Goal: Task Accomplishment & Management: Use online tool/utility

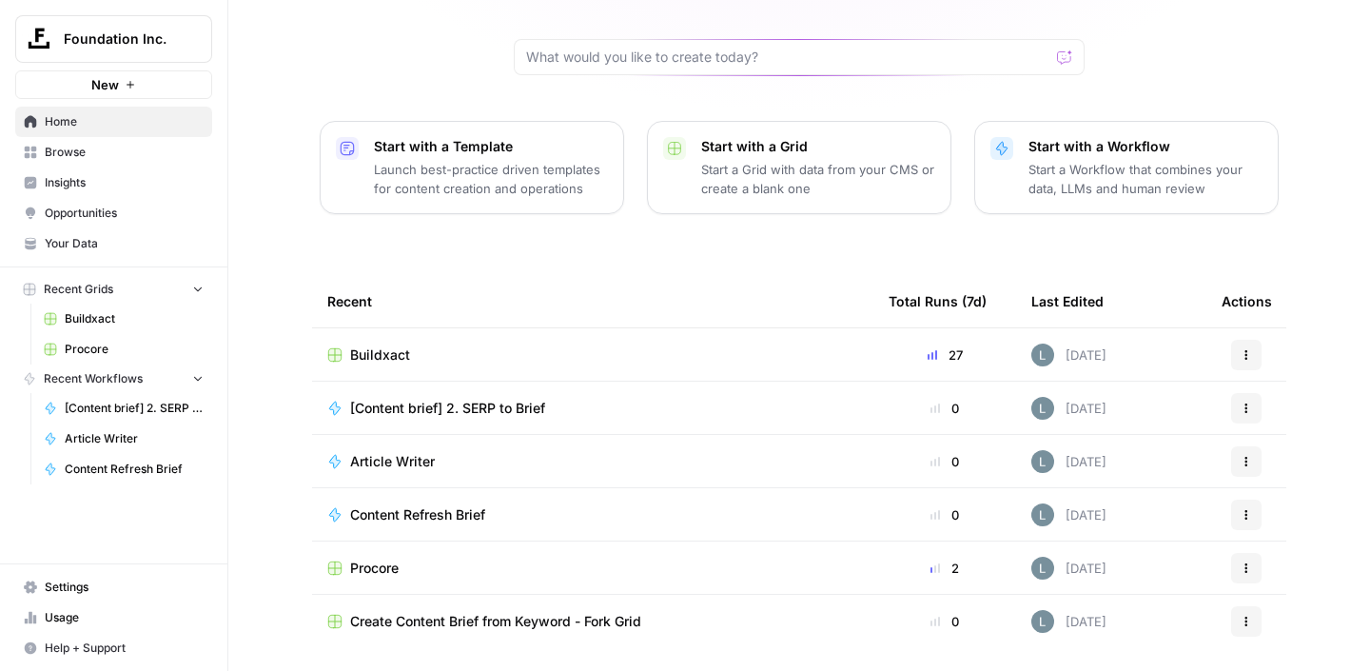
scroll to position [205, 0]
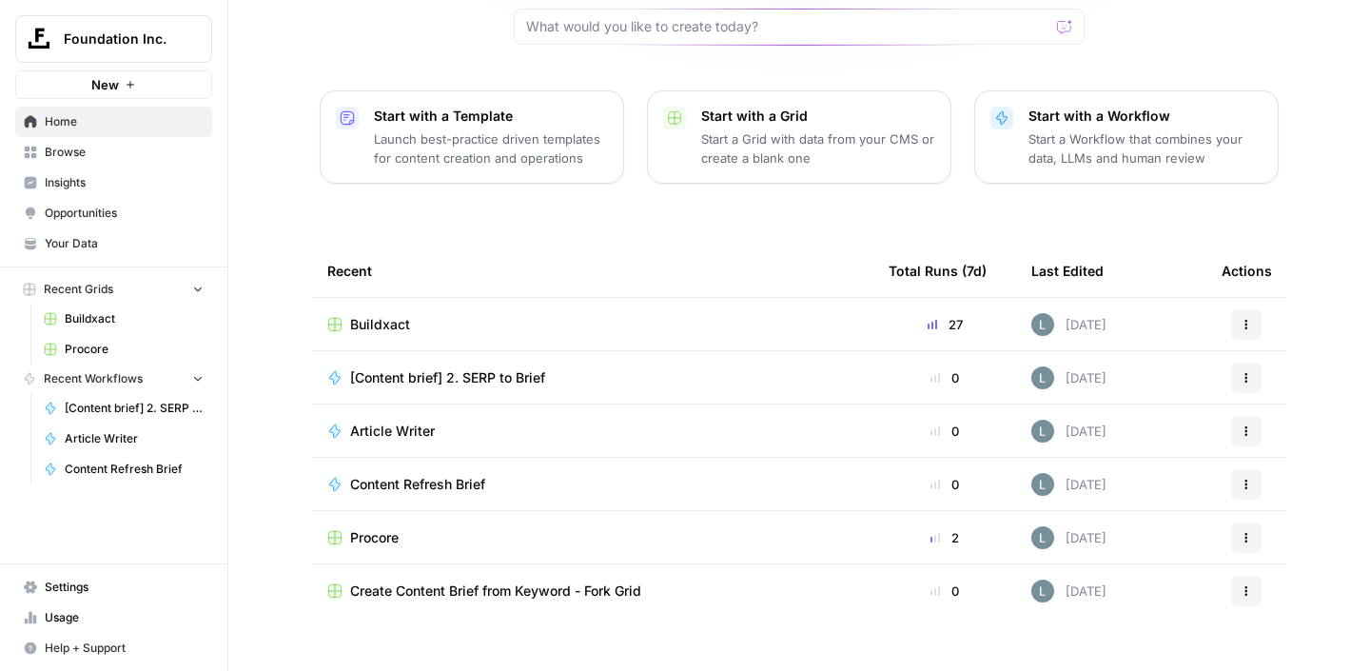
click at [389, 315] on span "Buildxact" at bounding box center [380, 324] width 60 height 19
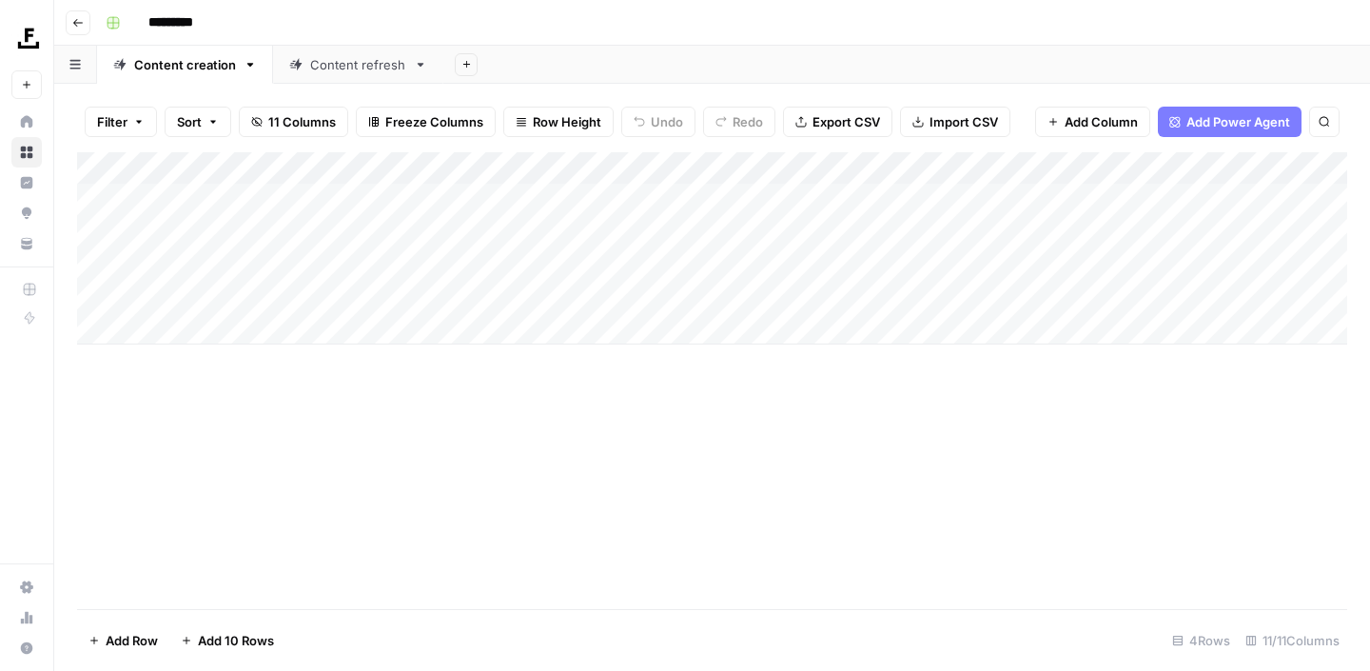
click at [937, 297] on div "Add Column" at bounding box center [712, 248] width 1270 height 192
click at [922, 292] on div "Add Column" at bounding box center [712, 248] width 1270 height 192
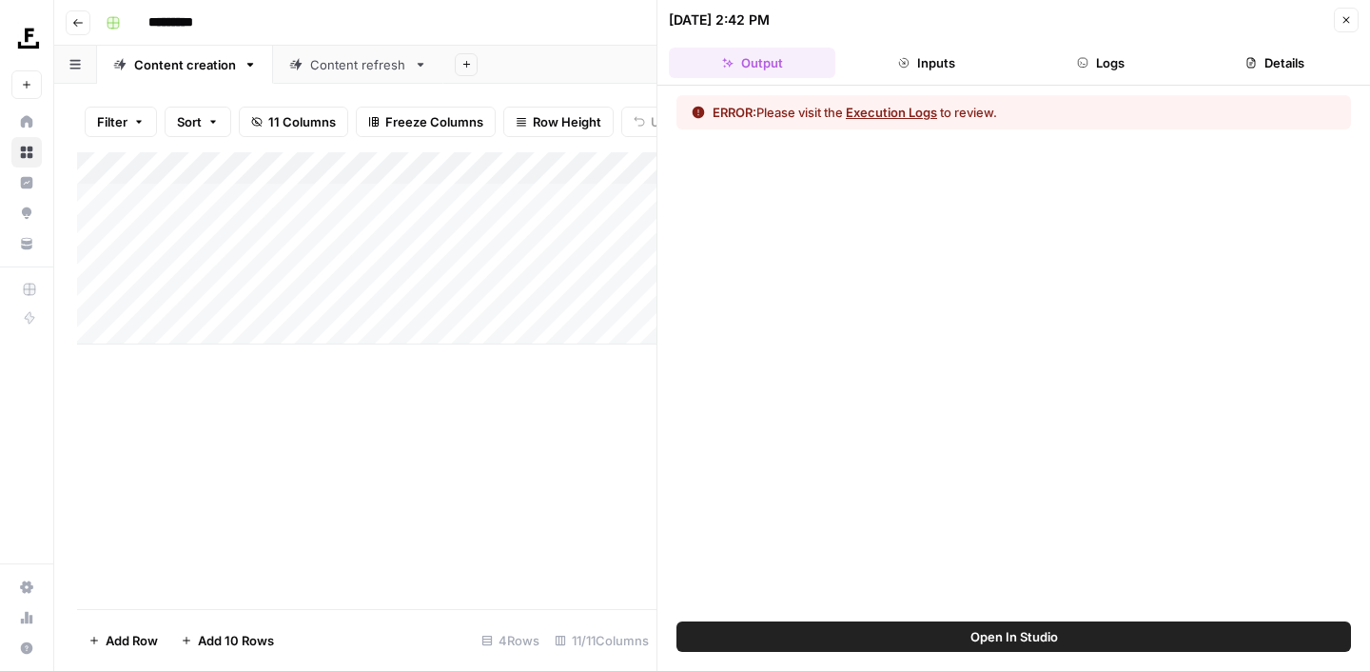
click at [964, 632] on button "Open In Studio" at bounding box center [1014, 636] width 675 height 30
click at [1351, 25] on icon "button" at bounding box center [1346, 19] width 11 height 11
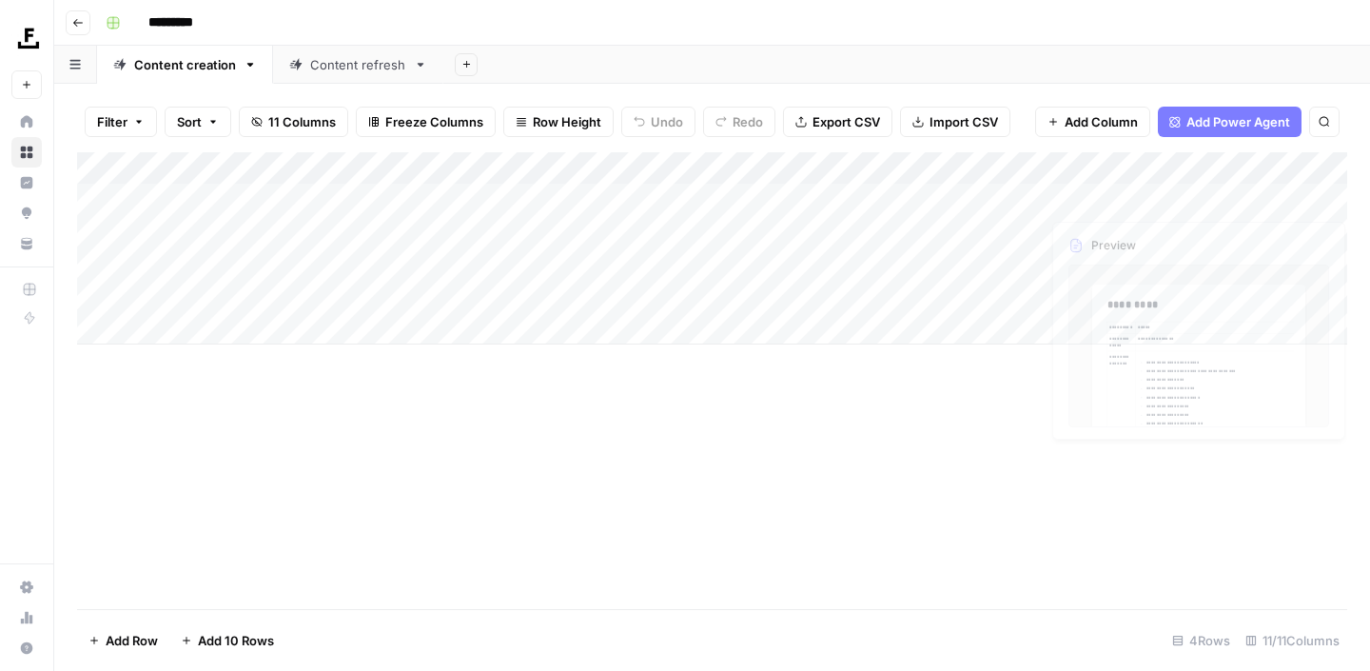
click at [957, 290] on div "Add Column" at bounding box center [712, 248] width 1270 height 192
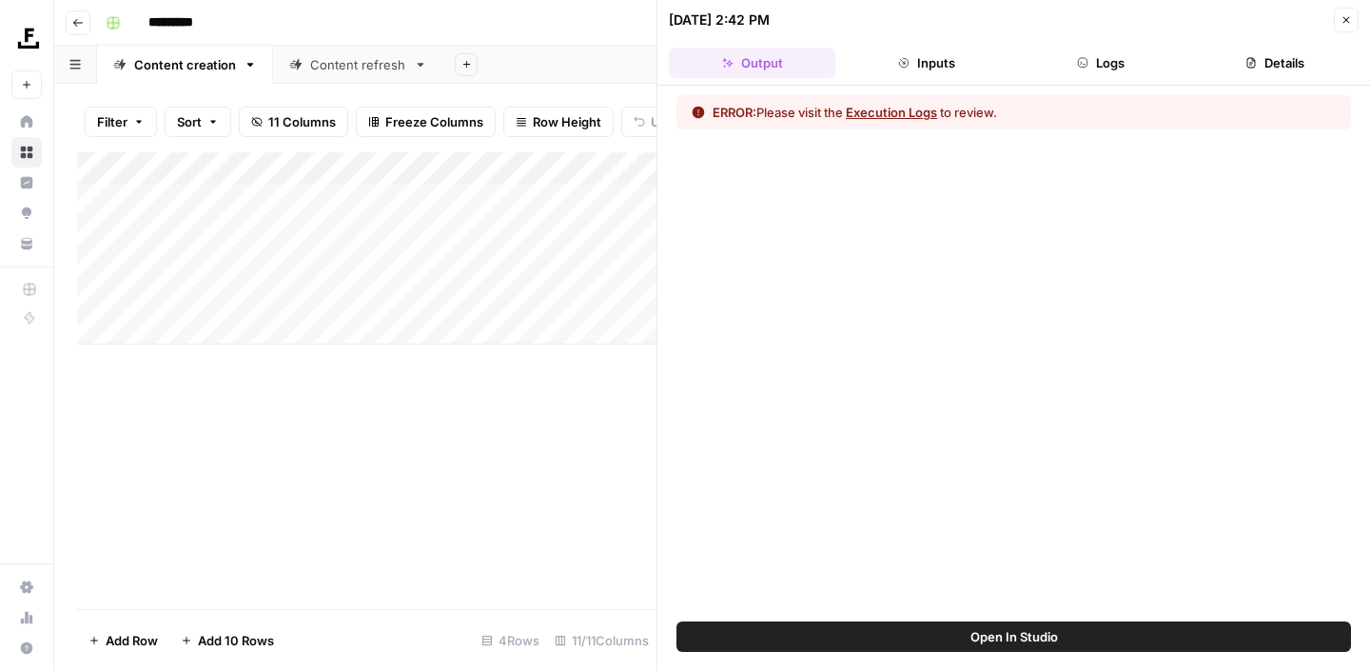
click at [1351, 26] on button "Close" at bounding box center [1346, 20] width 25 height 25
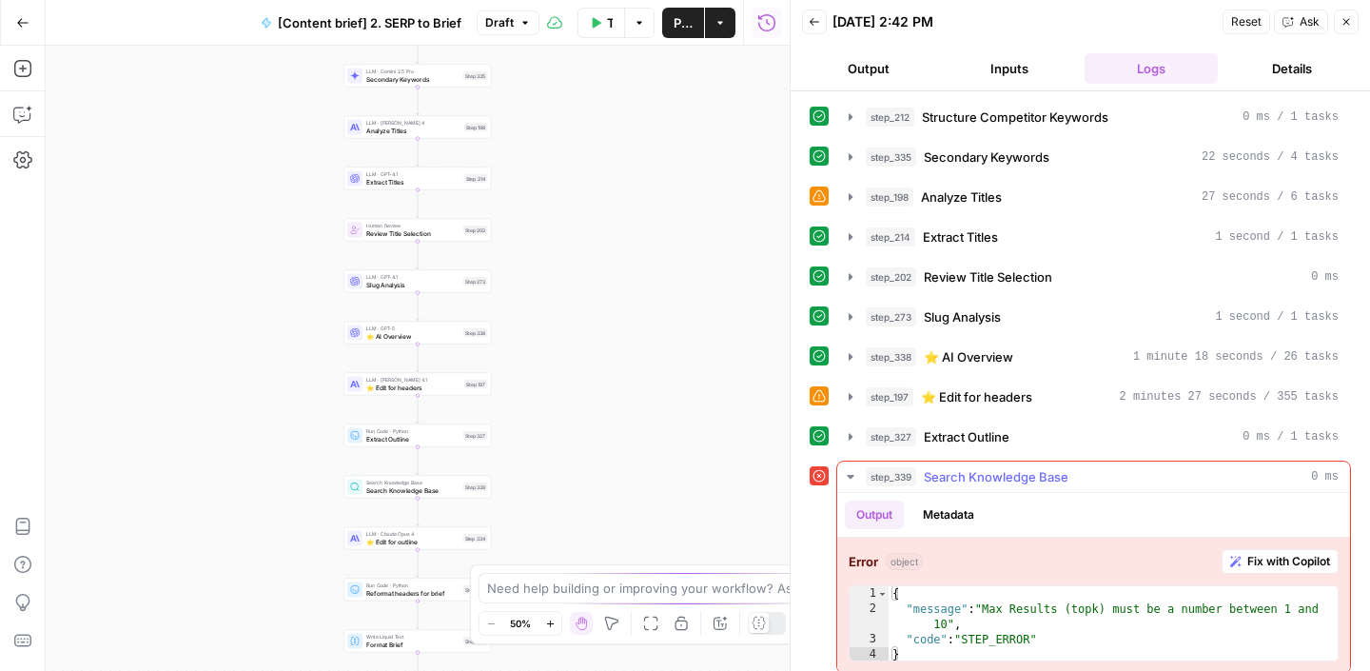
scroll to position [12, 0]
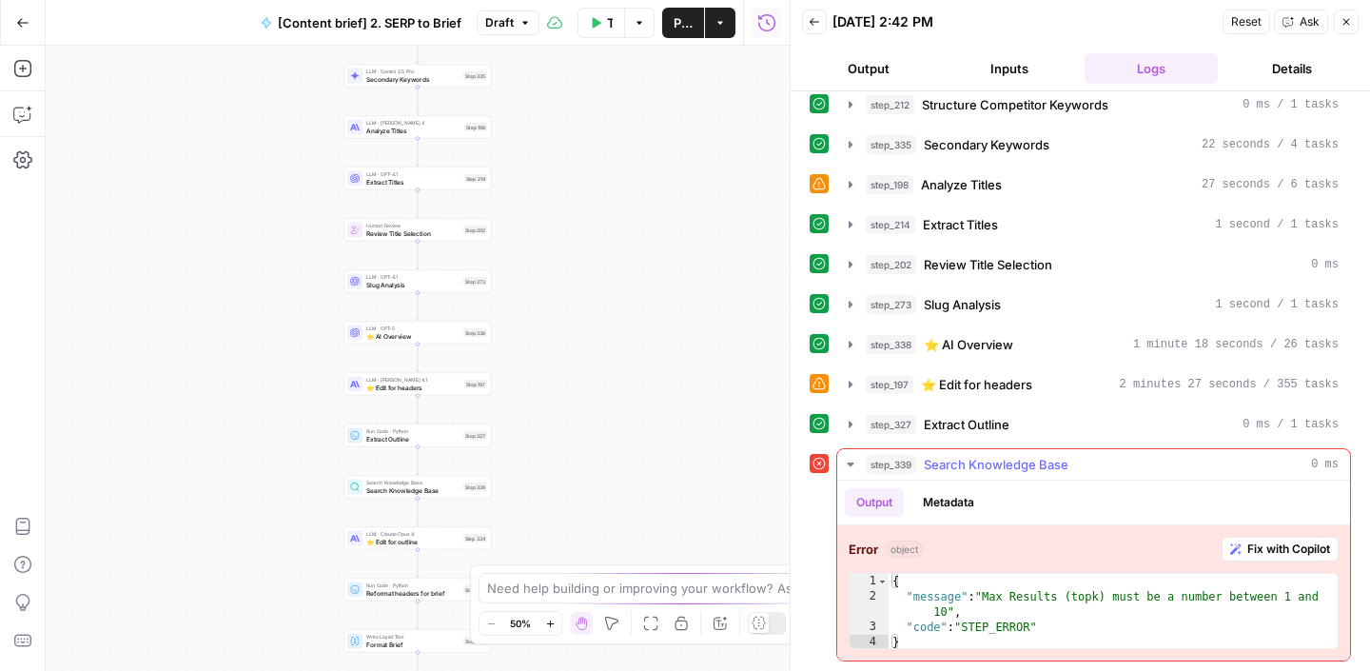
click at [1229, 541] on button "Fix with Copilot" at bounding box center [1280, 549] width 117 height 25
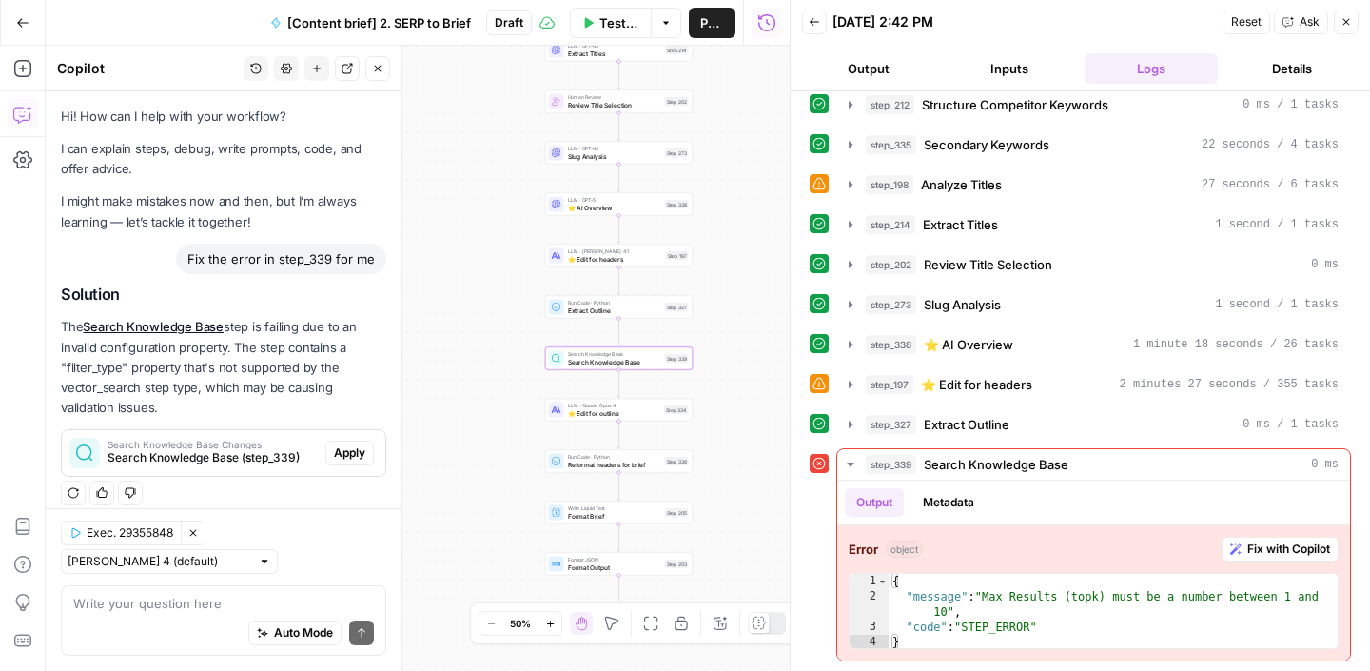
click at [350, 454] on span "Apply" at bounding box center [349, 452] width 31 height 17
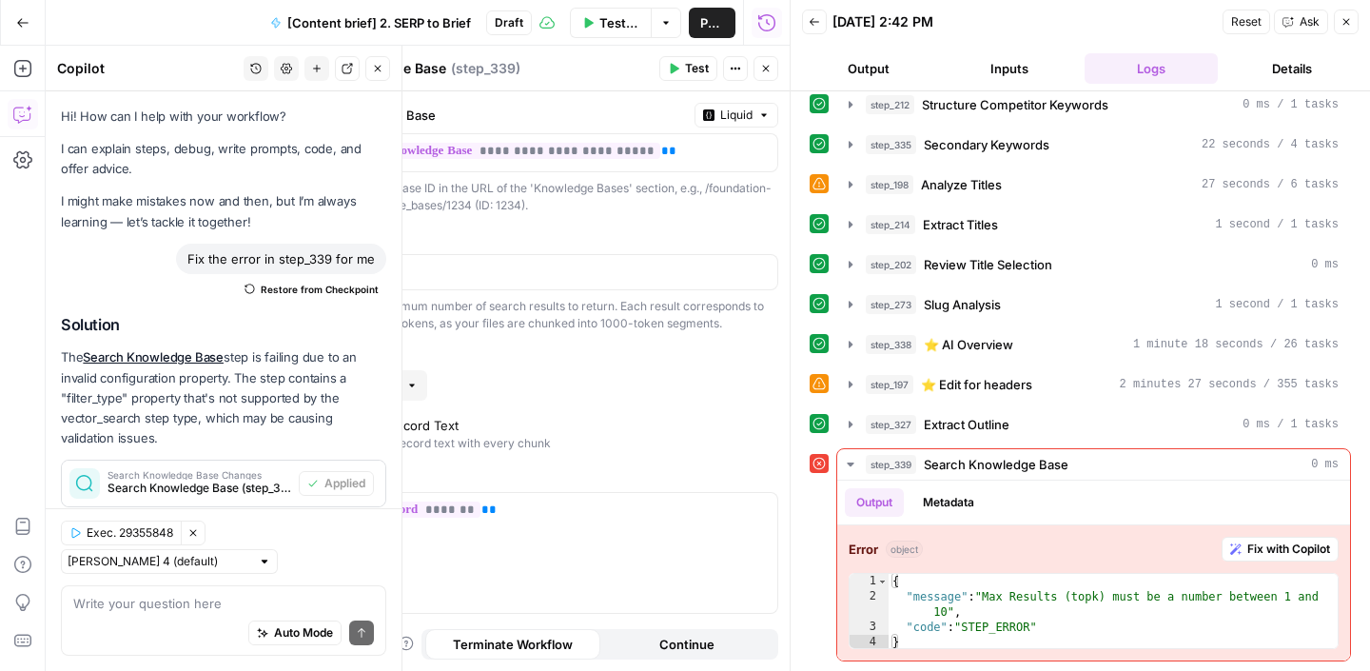
scroll to position [16, 0]
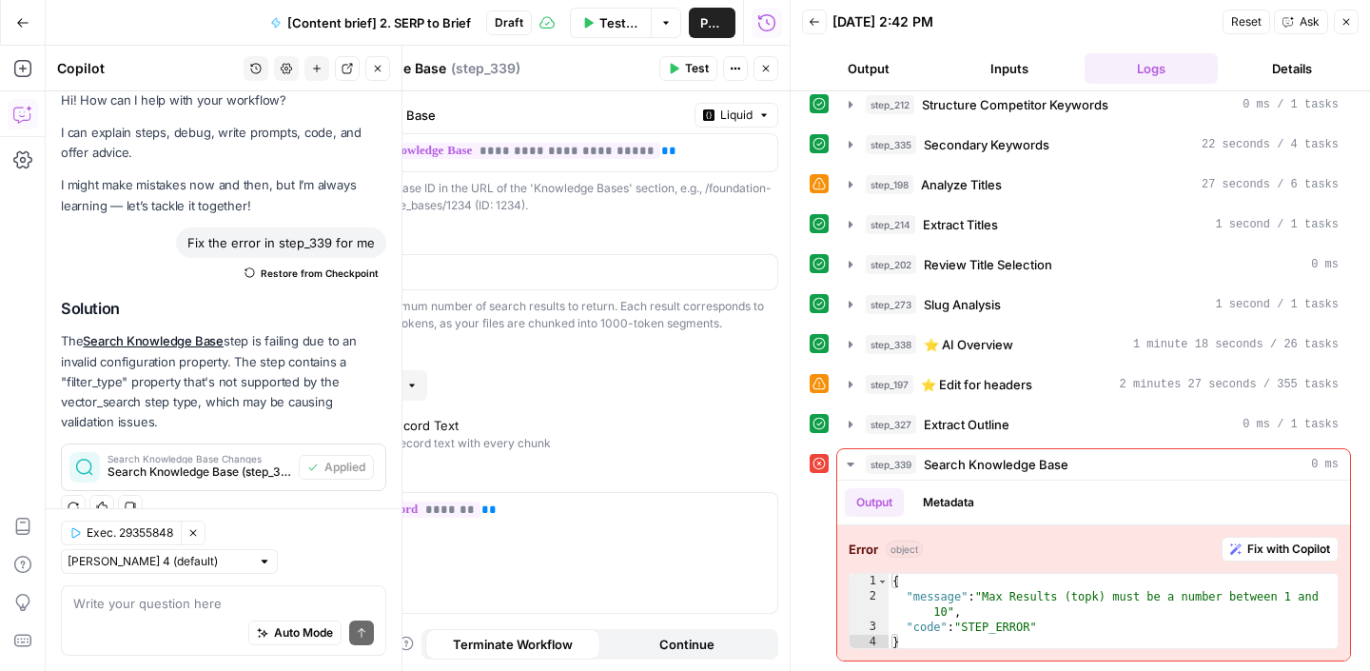
click at [687, 69] on span "Test" at bounding box center [697, 68] width 24 height 17
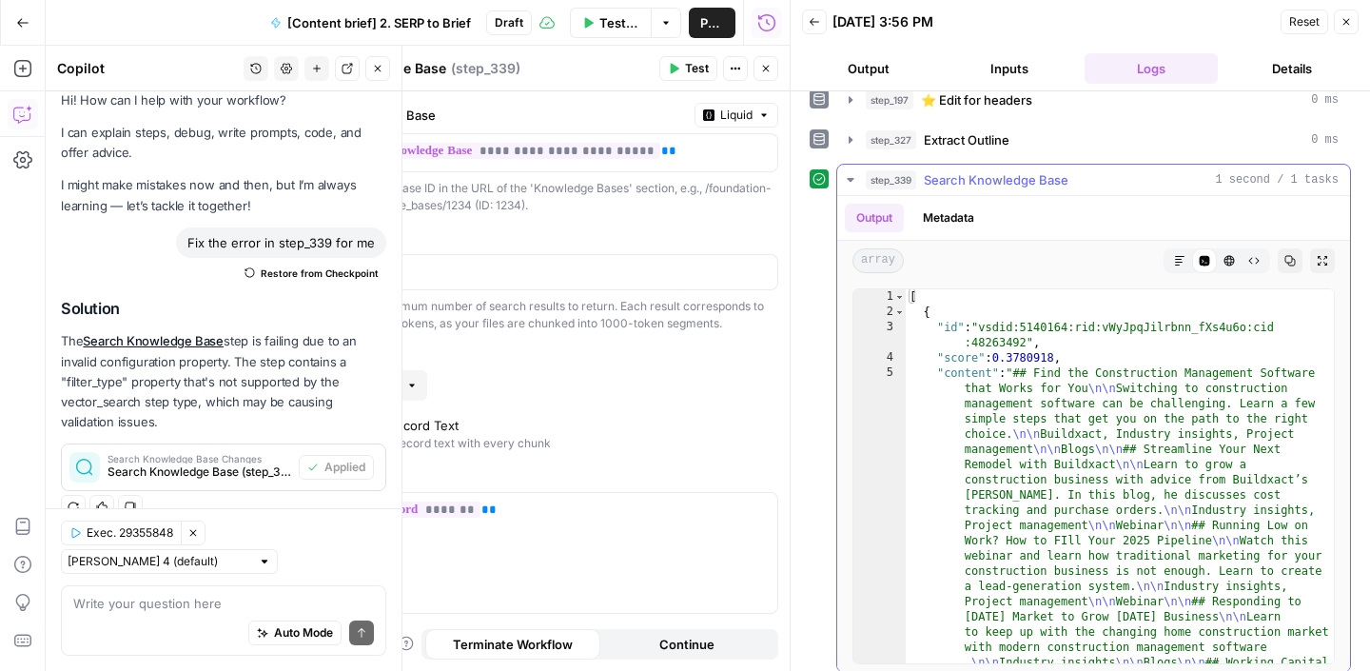
scroll to position [308, 0]
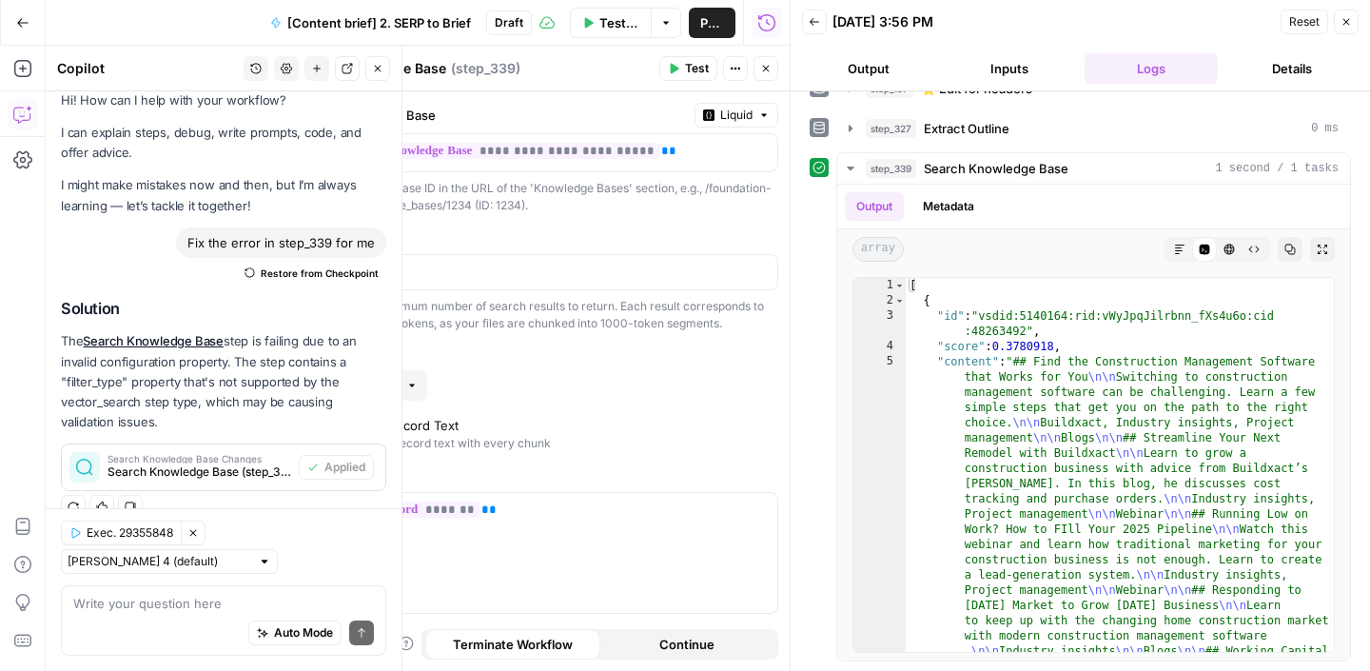
click at [707, 23] on span "Publish" at bounding box center [712, 22] width 24 height 19
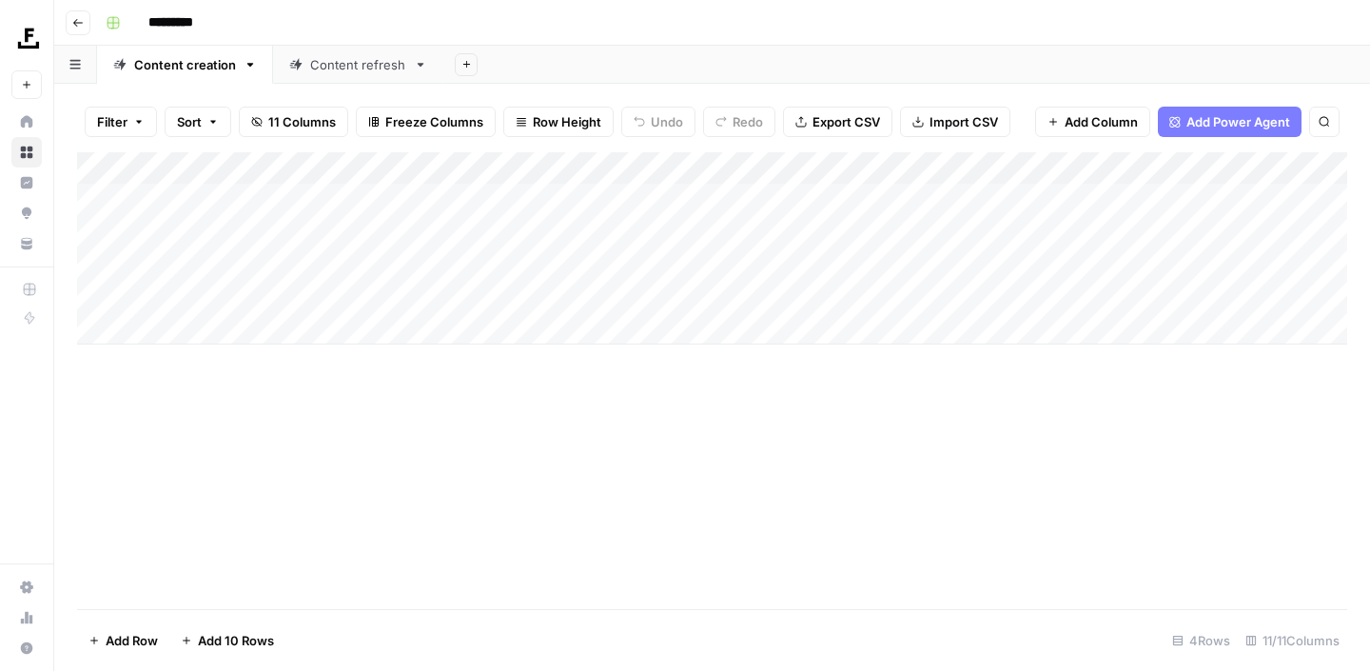
click at [1024, 294] on div "Add Column" at bounding box center [712, 248] width 1270 height 192
click at [923, 298] on div "Add Column" at bounding box center [712, 248] width 1270 height 192
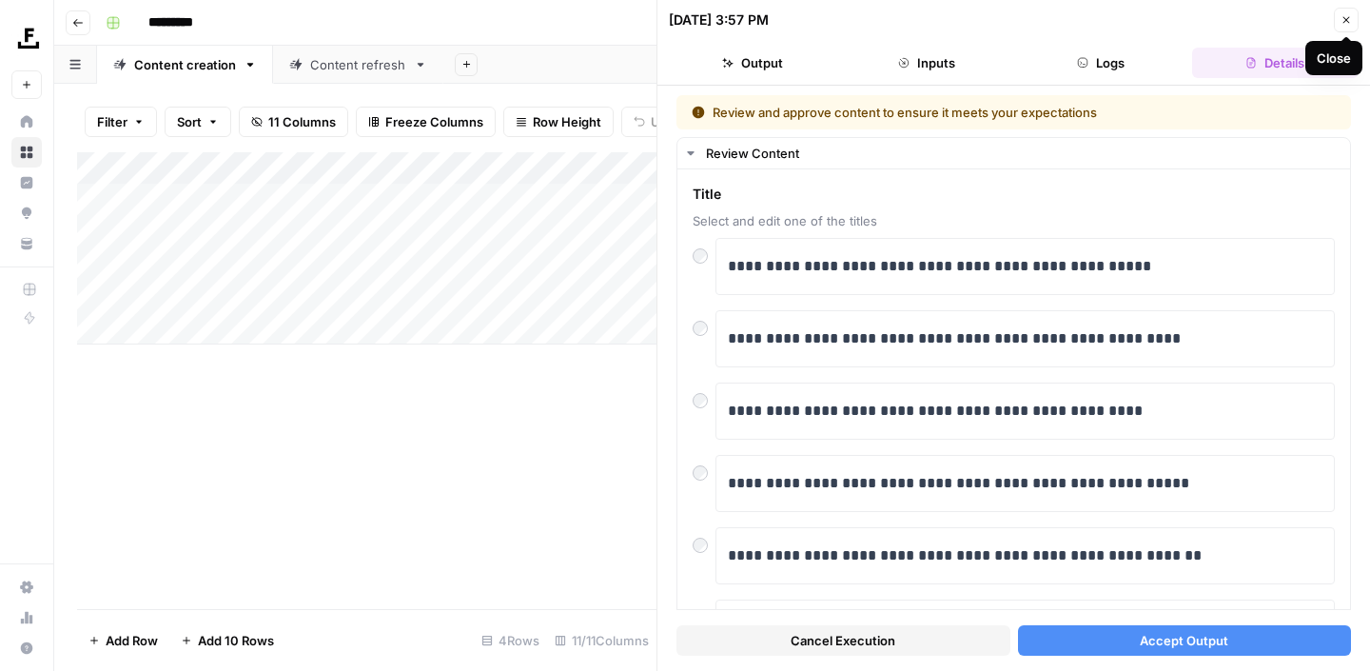
click at [1346, 19] on icon "button" at bounding box center [1347, 20] width 7 height 7
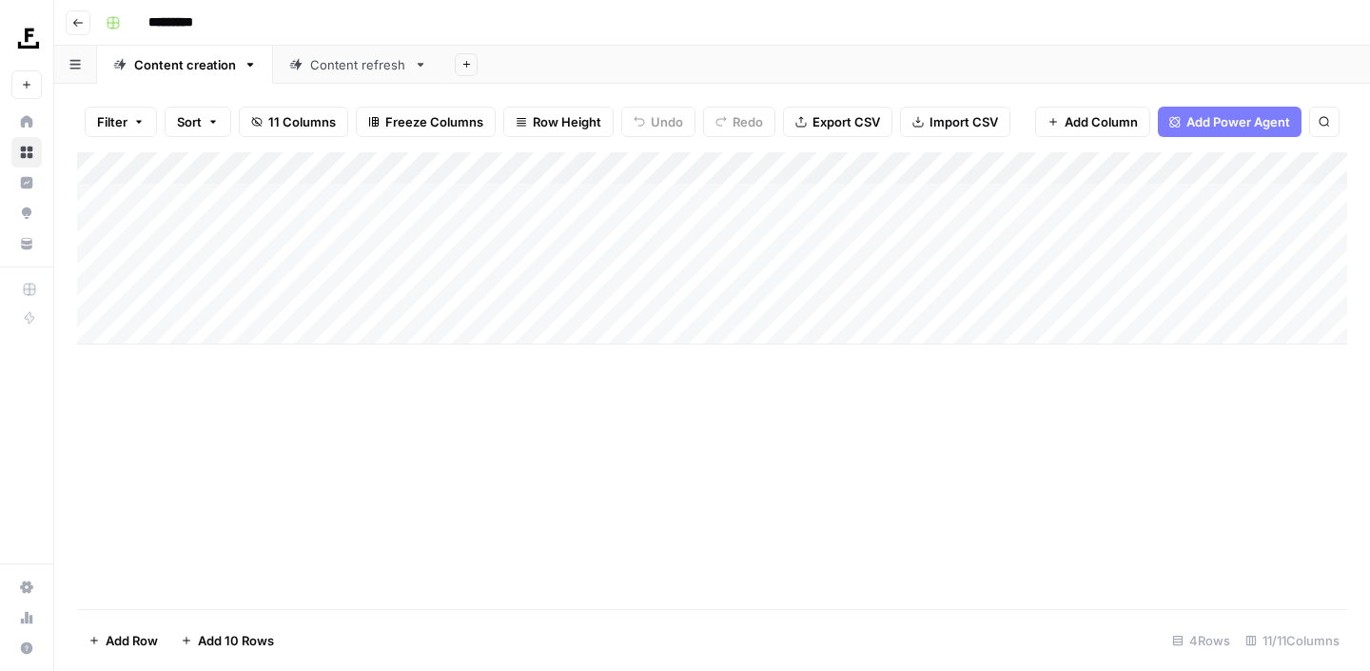
click at [945, 287] on div "Add Column" at bounding box center [712, 248] width 1270 height 192
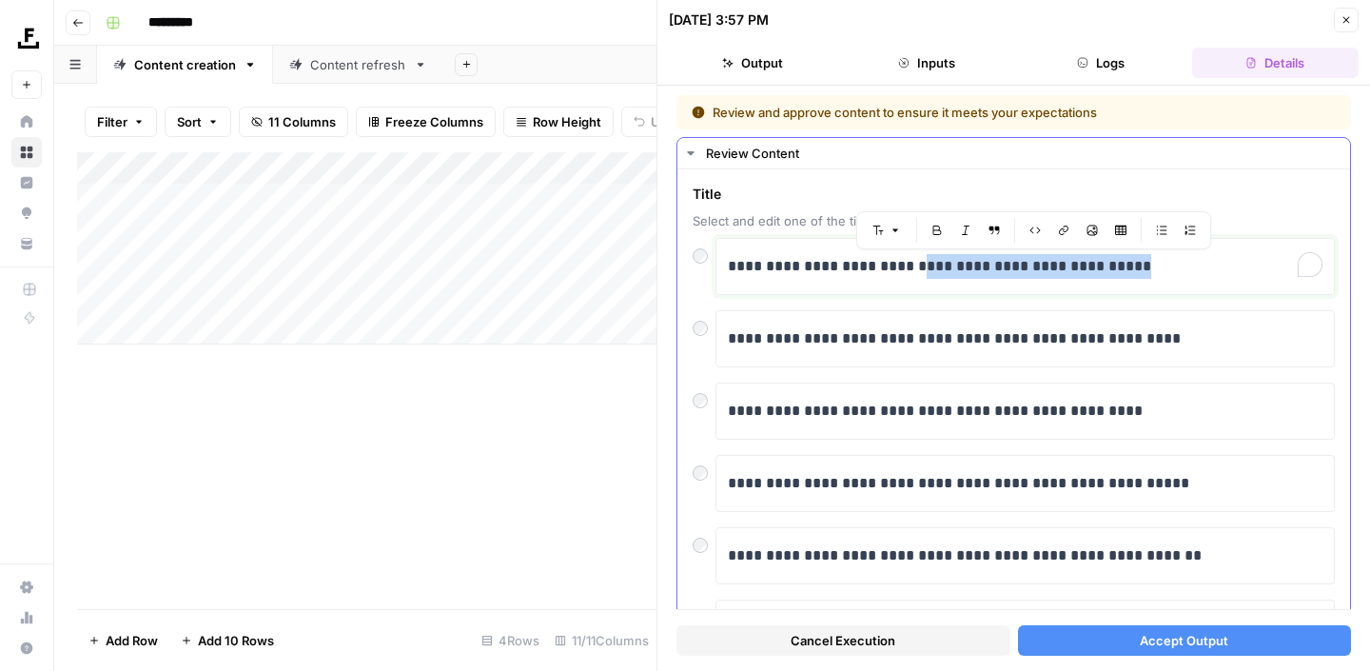
drag, startPoint x: 1158, startPoint y: 267, endPoint x: 929, endPoint y: 274, distance: 229.4
click at [929, 274] on p "**********" at bounding box center [1025, 266] width 595 height 25
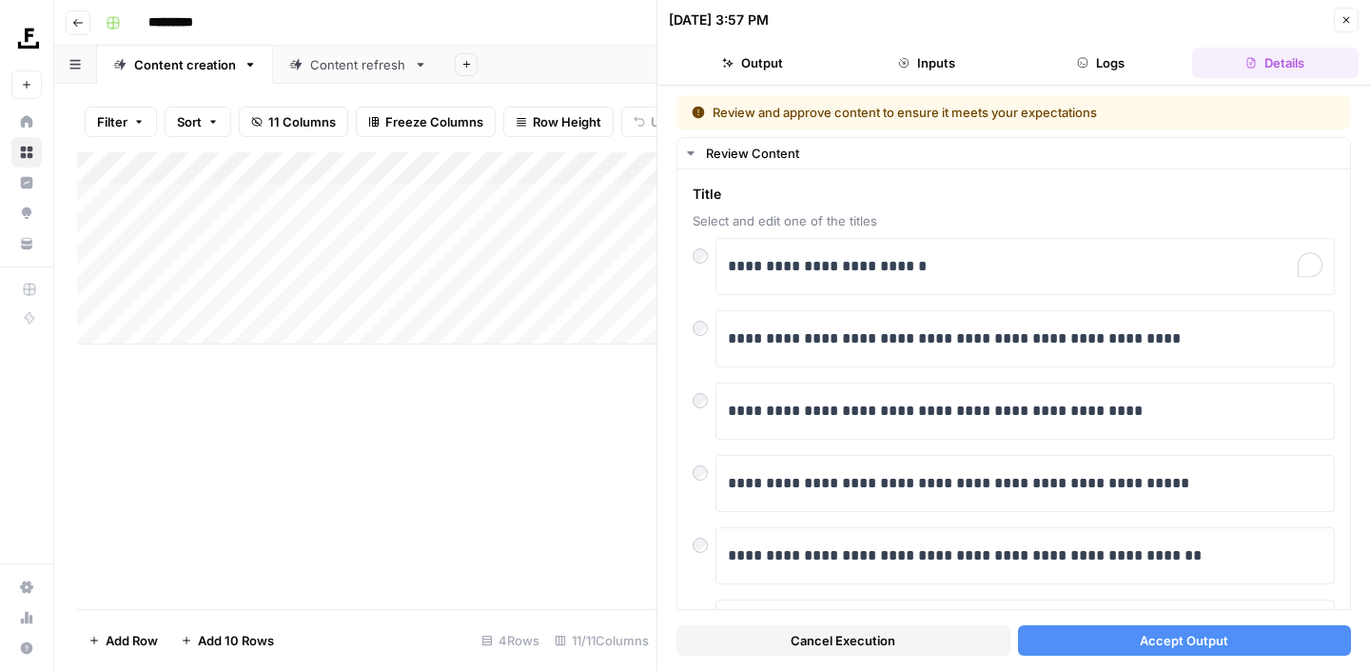
click at [1132, 638] on button "Accept Output" at bounding box center [1185, 640] width 334 height 30
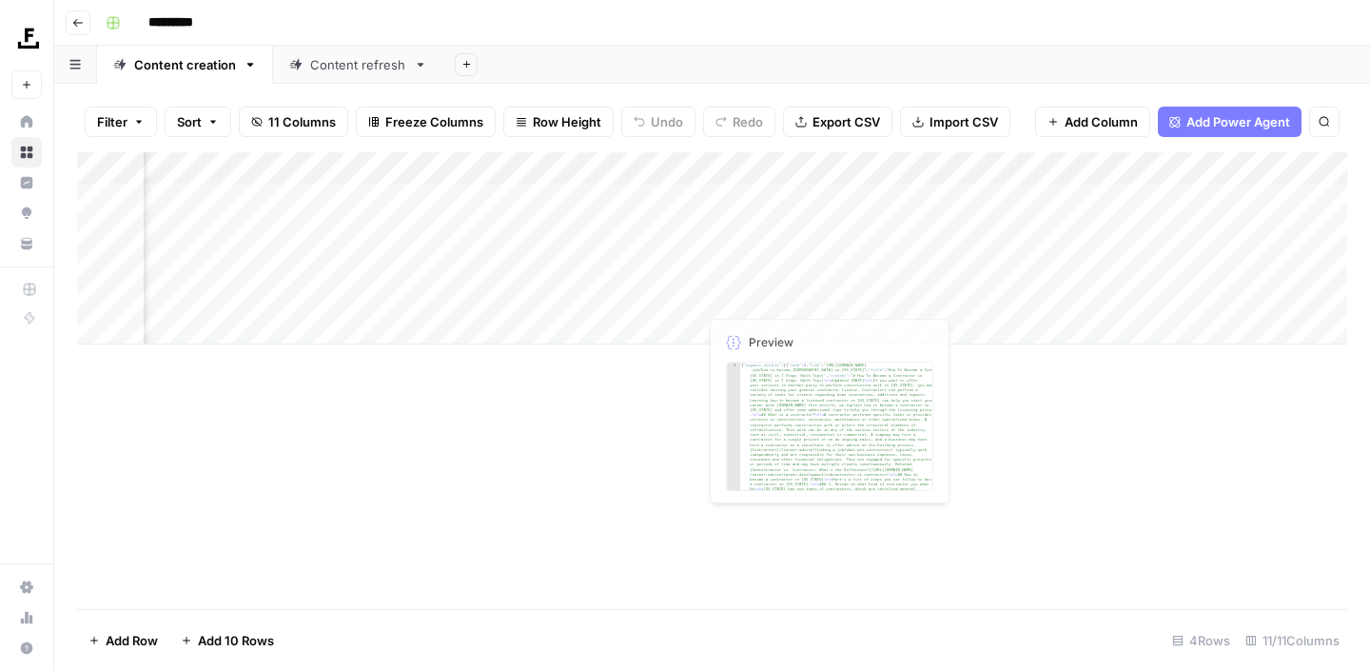
scroll to position [0, 227]
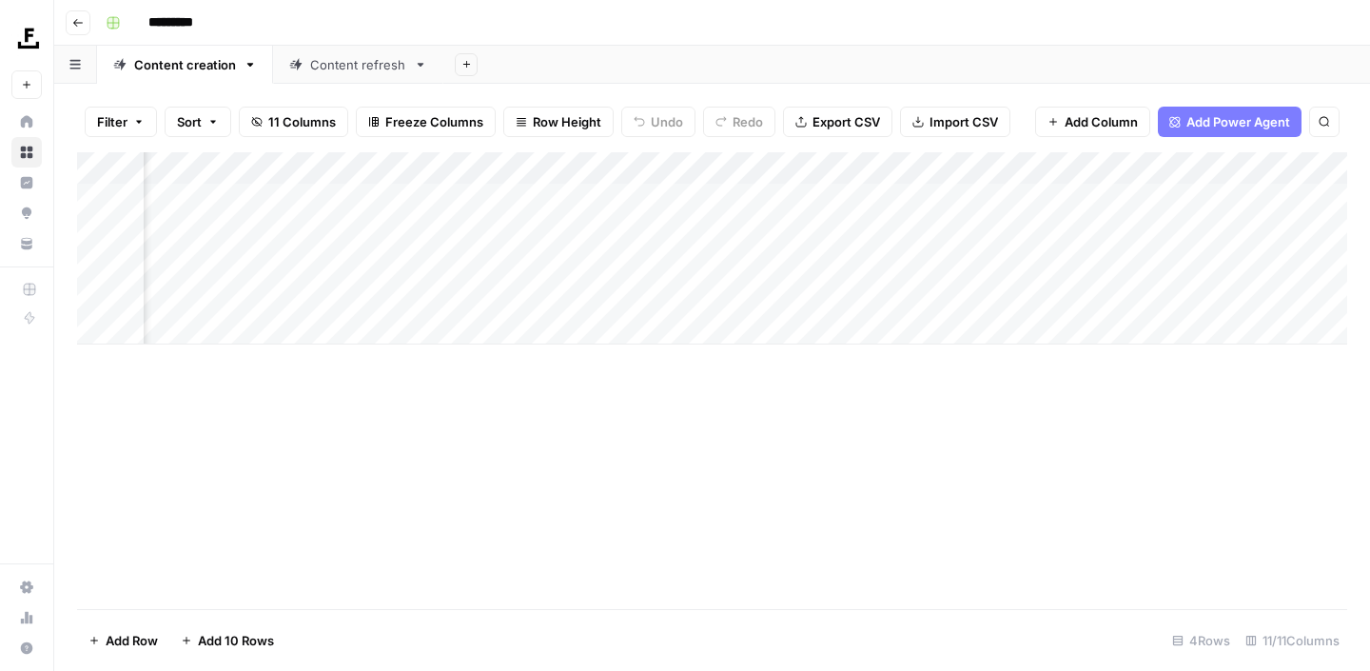
click at [743, 521] on div "Add Column" at bounding box center [712, 380] width 1270 height 457
click at [964, 295] on div "Add Column" at bounding box center [712, 248] width 1270 height 192
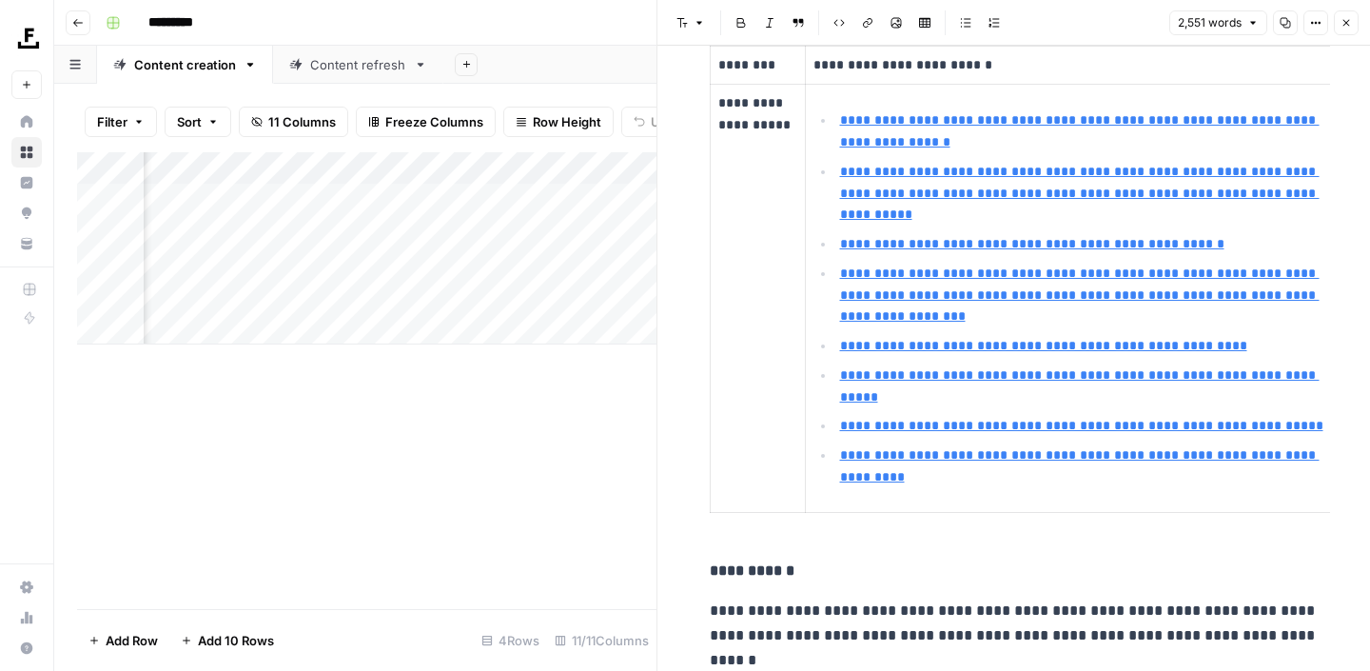
scroll to position [575, 0]
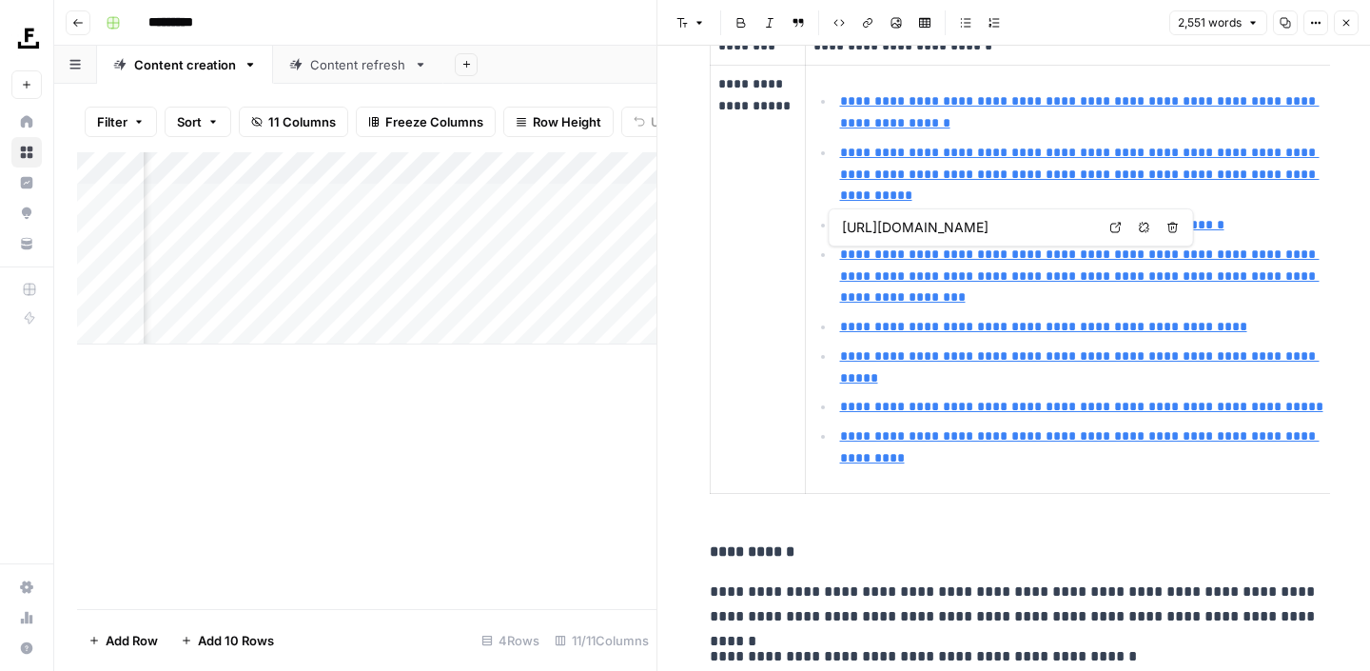
type input "[URL][DOMAIN_NAME]"
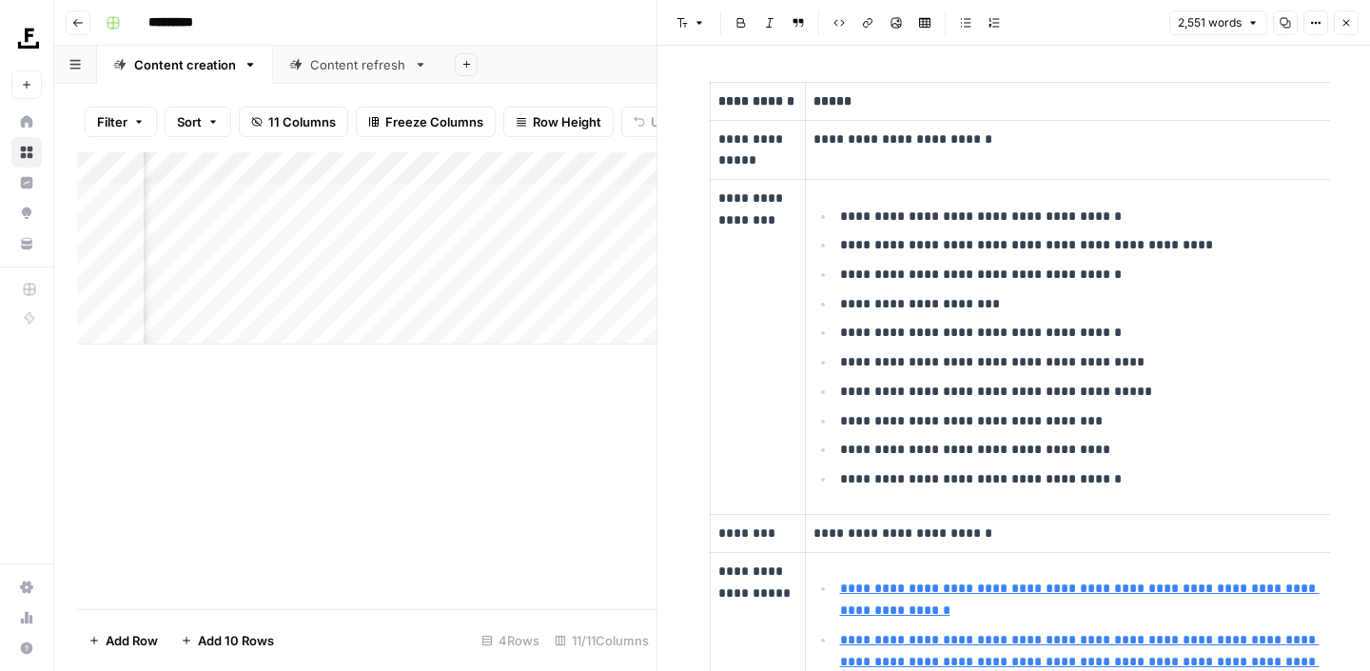
scroll to position [0, 0]
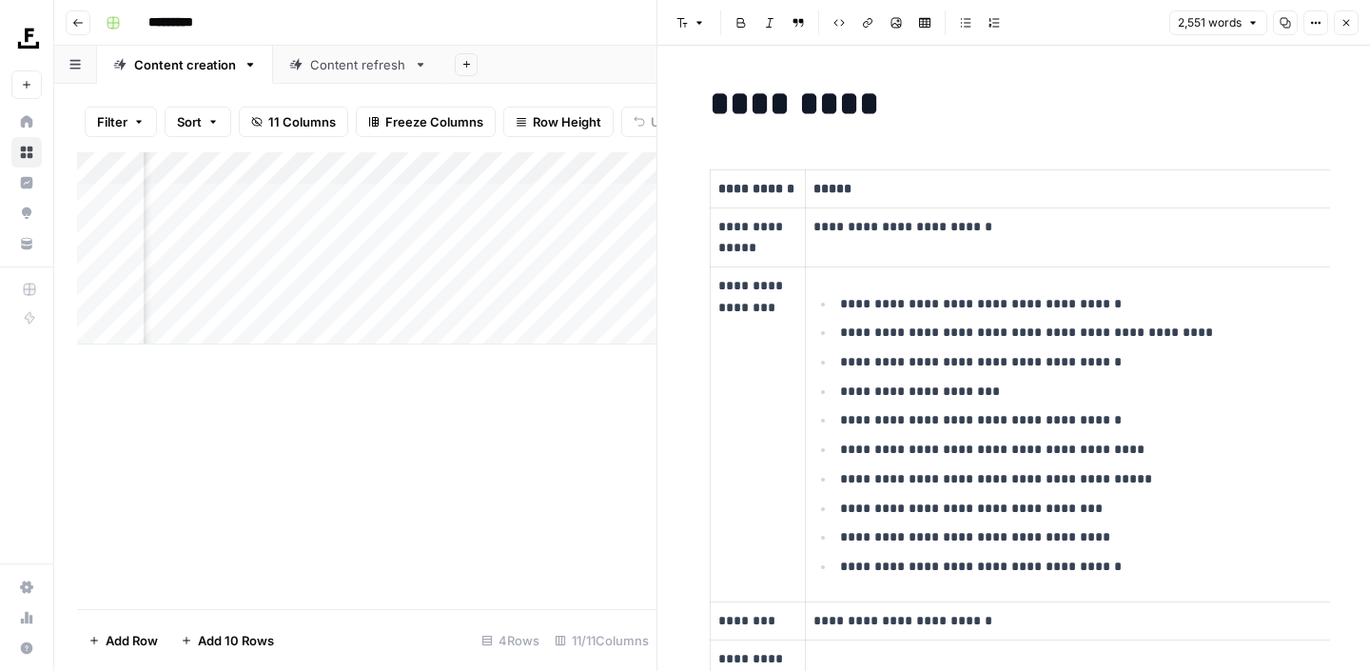
click at [1346, 26] on icon "button" at bounding box center [1346, 22] width 11 height 11
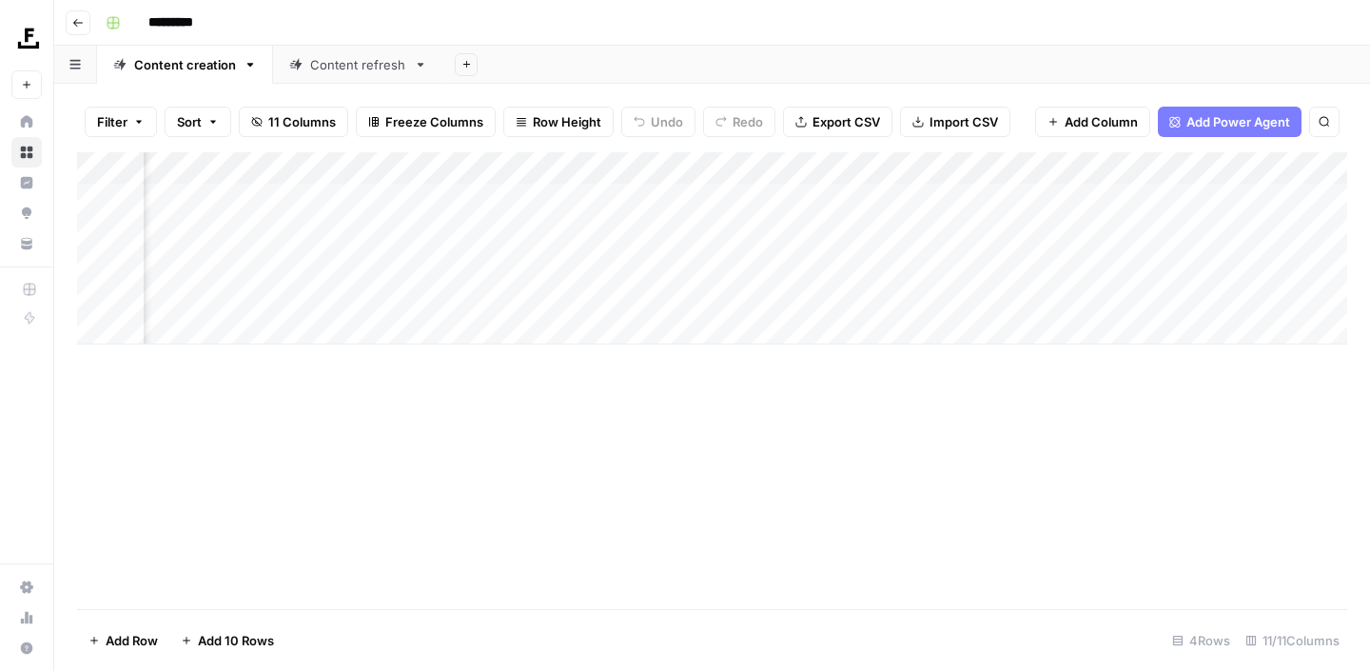
click at [230, 331] on div "Add Column" at bounding box center [712, 248] width 1270 height 192
click at [592, 329] on div "Add Column" at bounding box center [712, 264] width 1270 height 225
click at [222, 325] on div "Add Column" at bounding box center [712, 264] width 1270 height 225
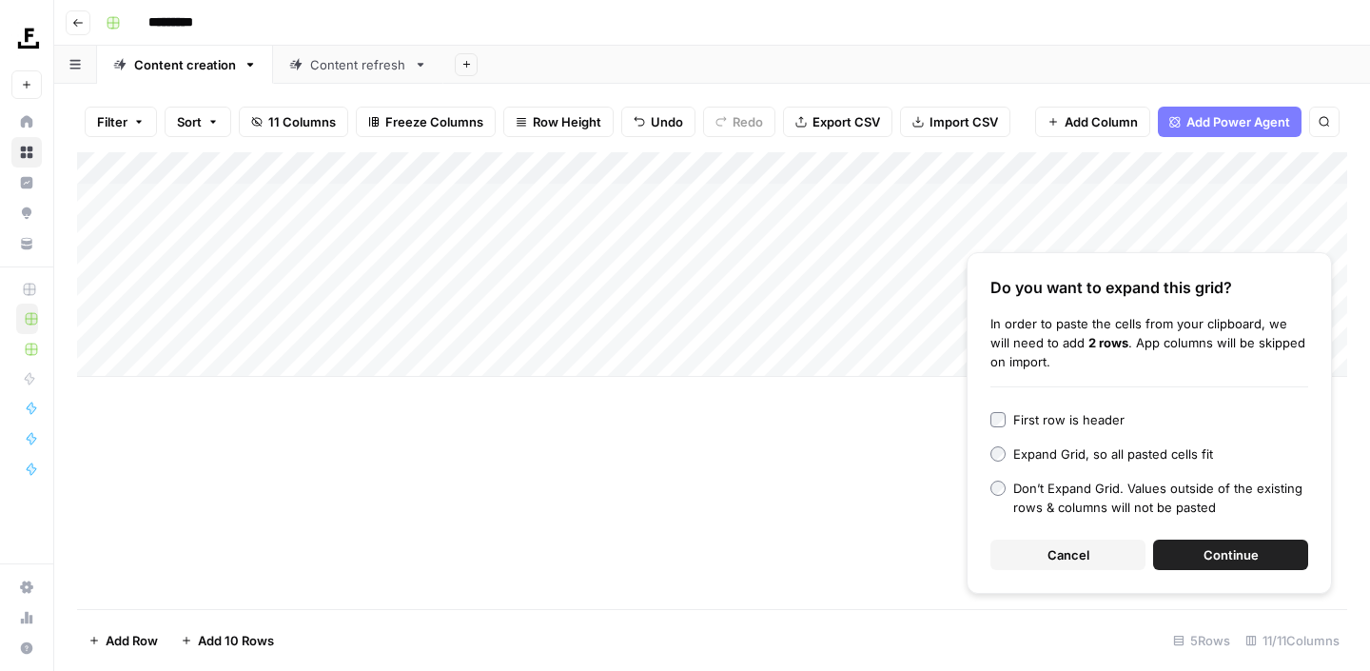
click at [1223, 549] on span "Continue" at bounding box center [1231, 554] width 55 height 19
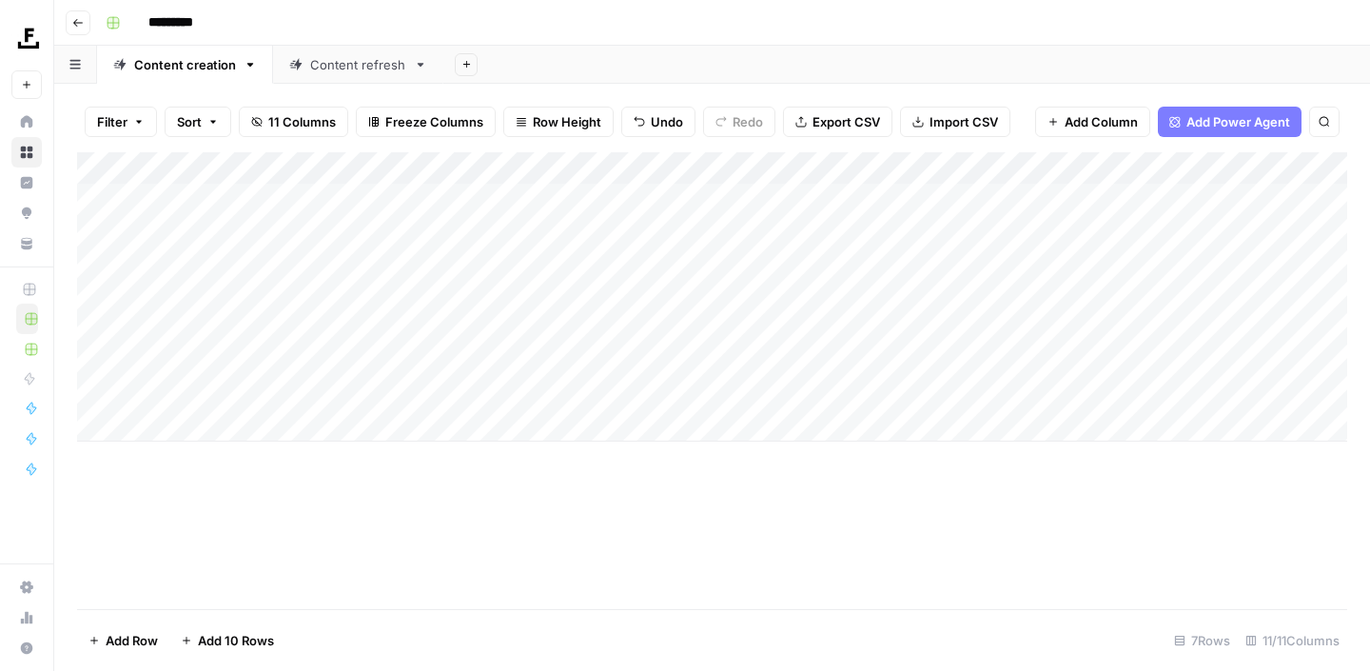
click at [536, 327] on div "Add Column" at bounding box center [712, 296] width 1270 height 289
click at [595, 365] on div "Add Column" at bounding box center [712, 296] width 1270 height 289
click at [605, 388] on div "Add Column" at bounding box center [712, 296] width 1270 height 289
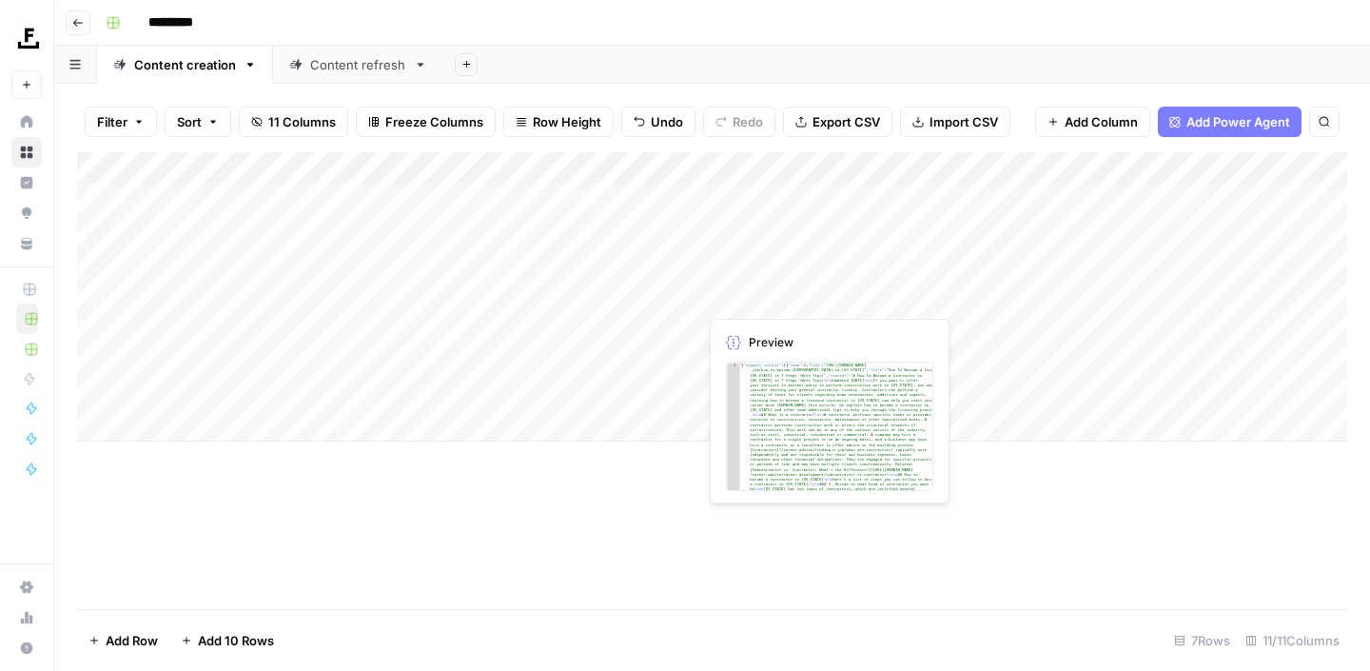
click at [623, 585] on div "Add Column" at bounding box center [712, 380] width 1270 height 457
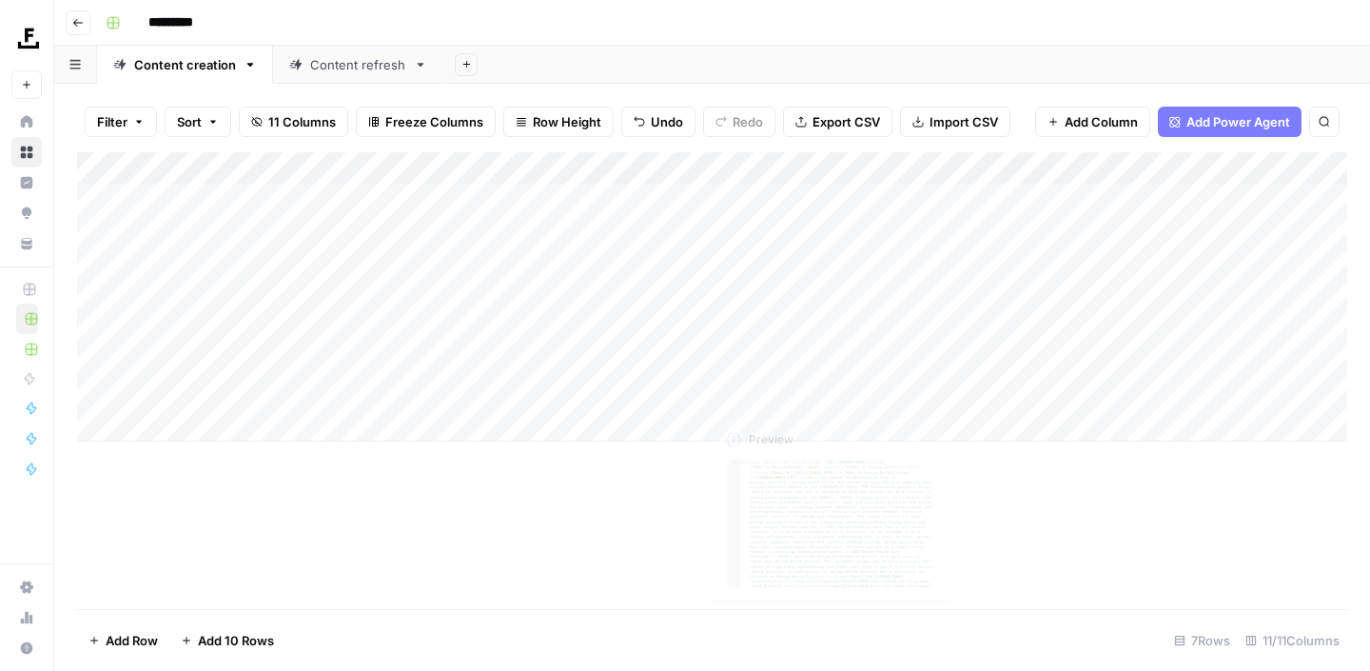
click at [849, 393] on div "Add Column" at bounding box center [712, 296] width 1270 height 289
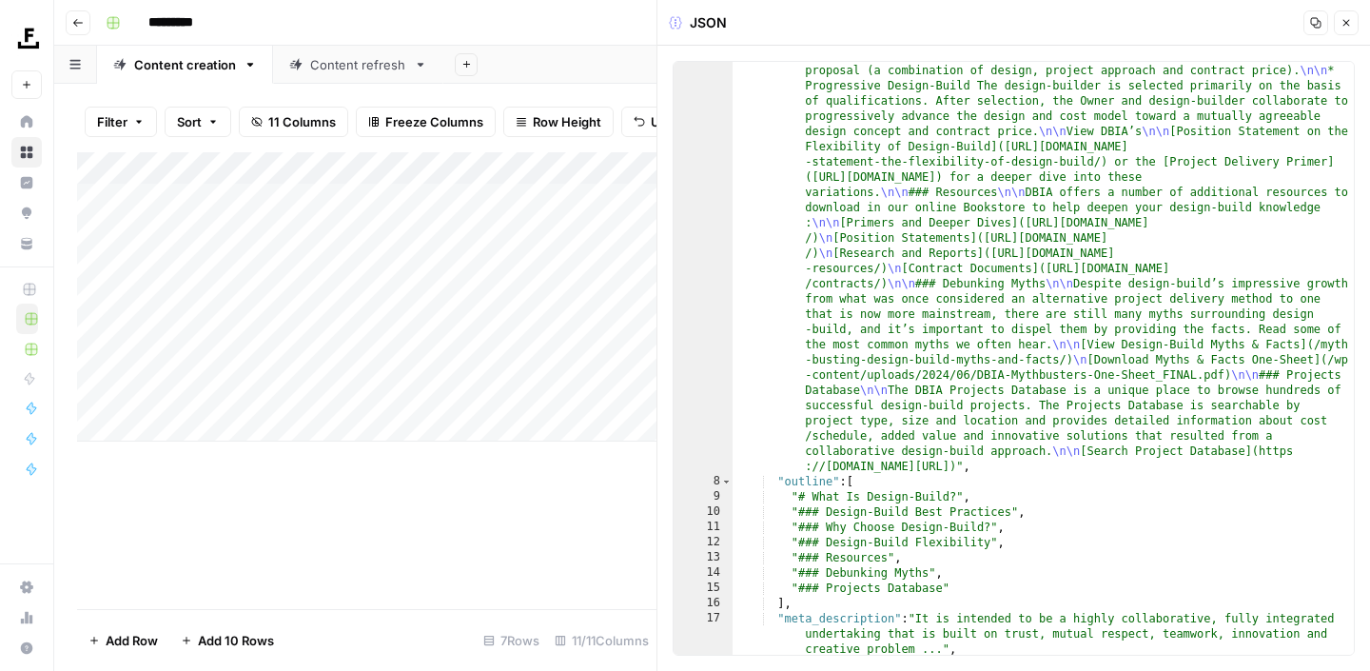
scroll to position [222, 0]
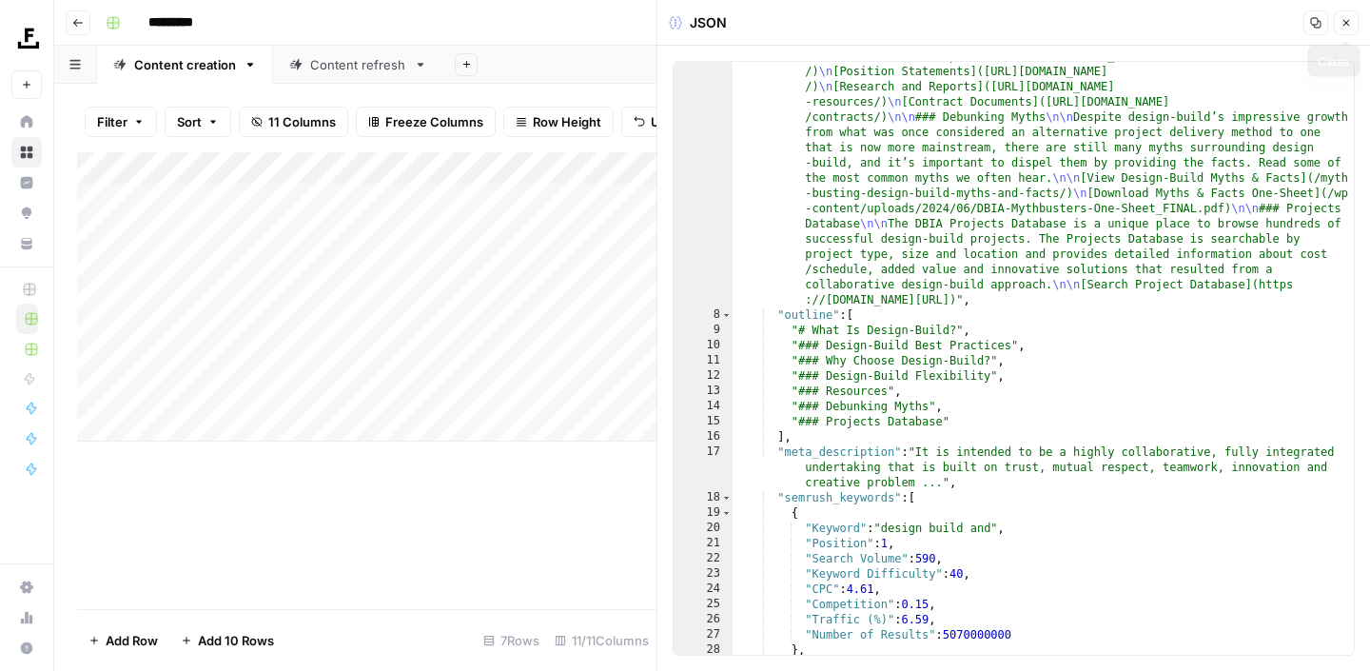
click at [1349, 25] on icon "button" at bounding box center [1346, 22] width 11 height 11
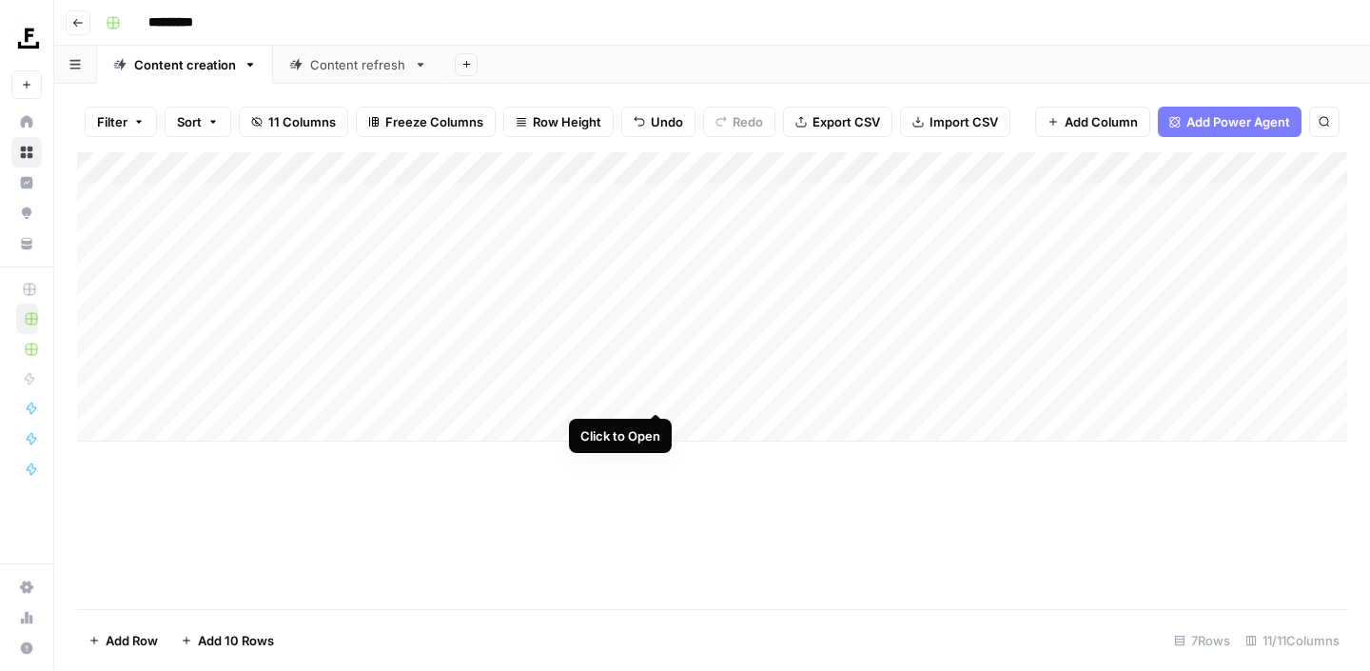
click at [651, 392] on div "Add Column" at bounding box center [712, 296] width 1270 height 289
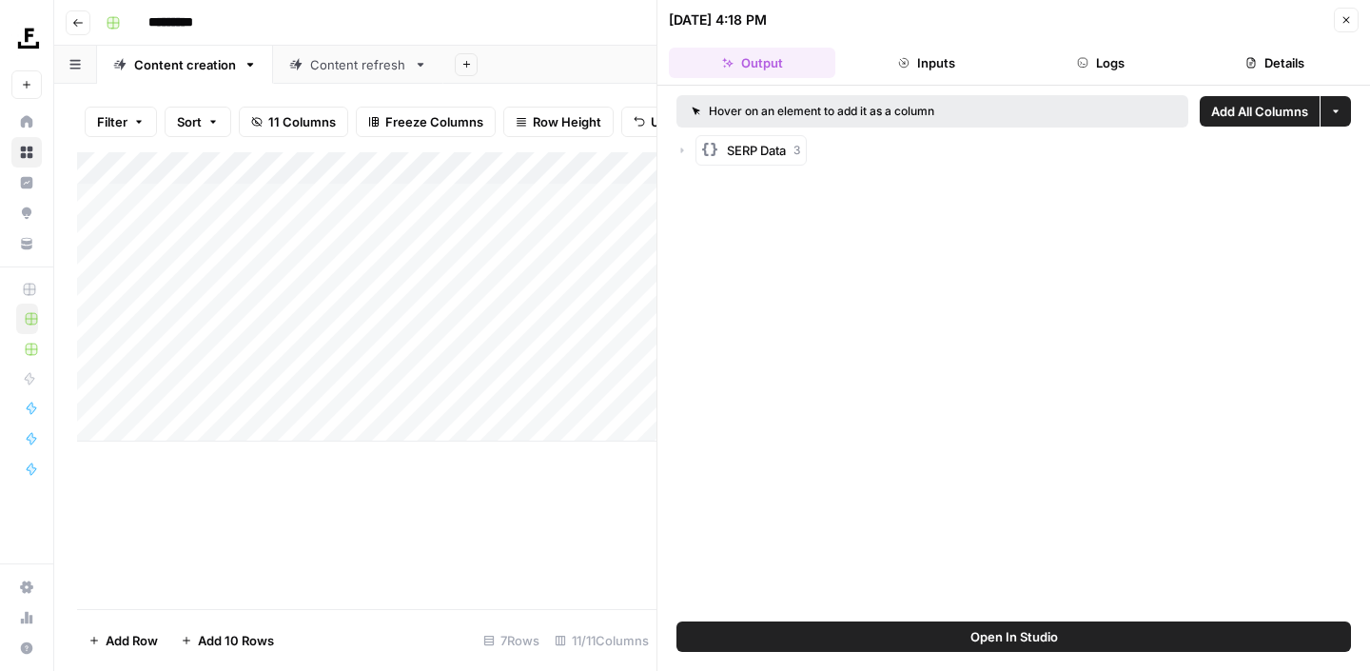
click at [1346, 14] on icon "button" at bounding box center [1346, 19] width 11 height 11
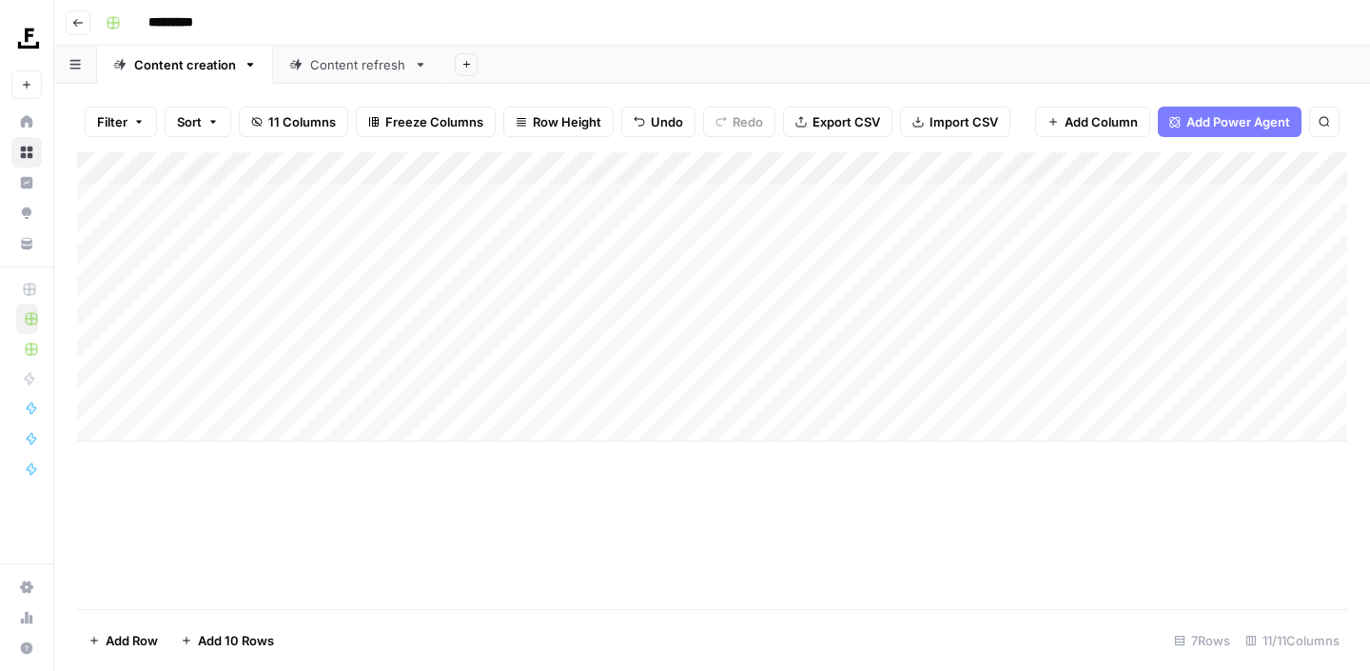
click at [888, 393] on div "Add Column" at bounding box center [712, 296] width 1270 height 289
click at [938, 397] on div "Add Column" at bounding box center [712, 296] width 1270 height 289
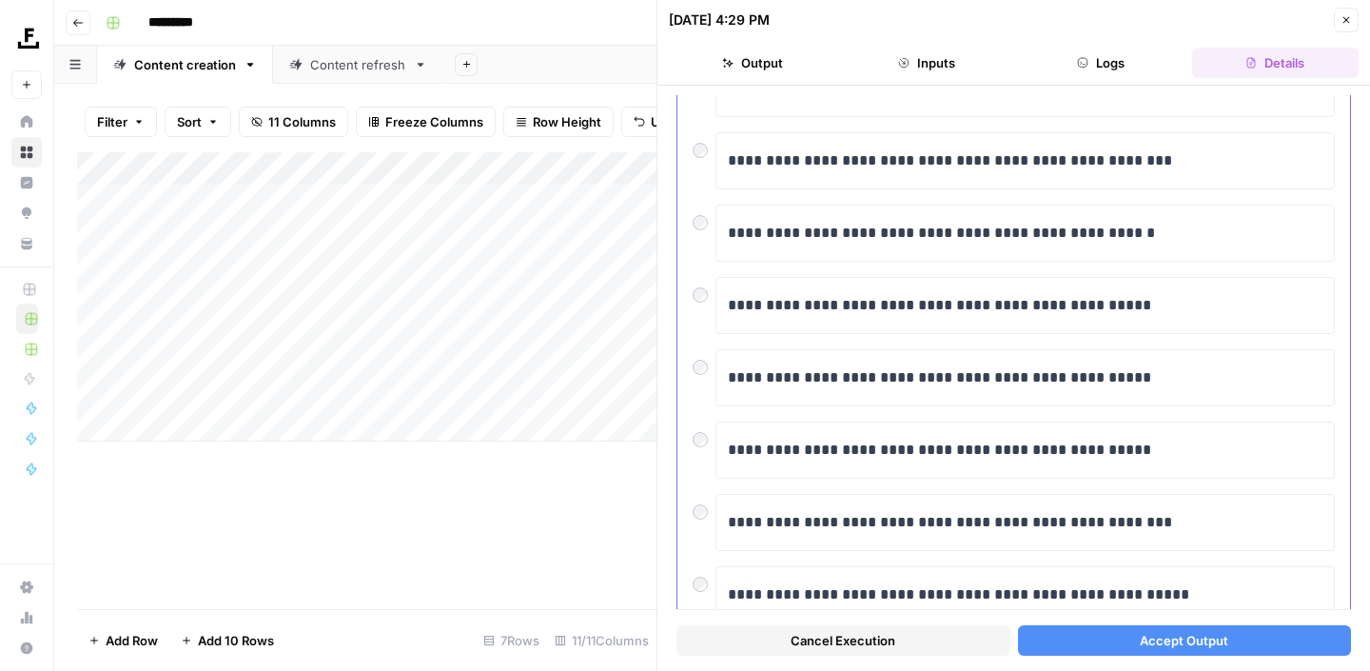
scroll to position [180, 0]
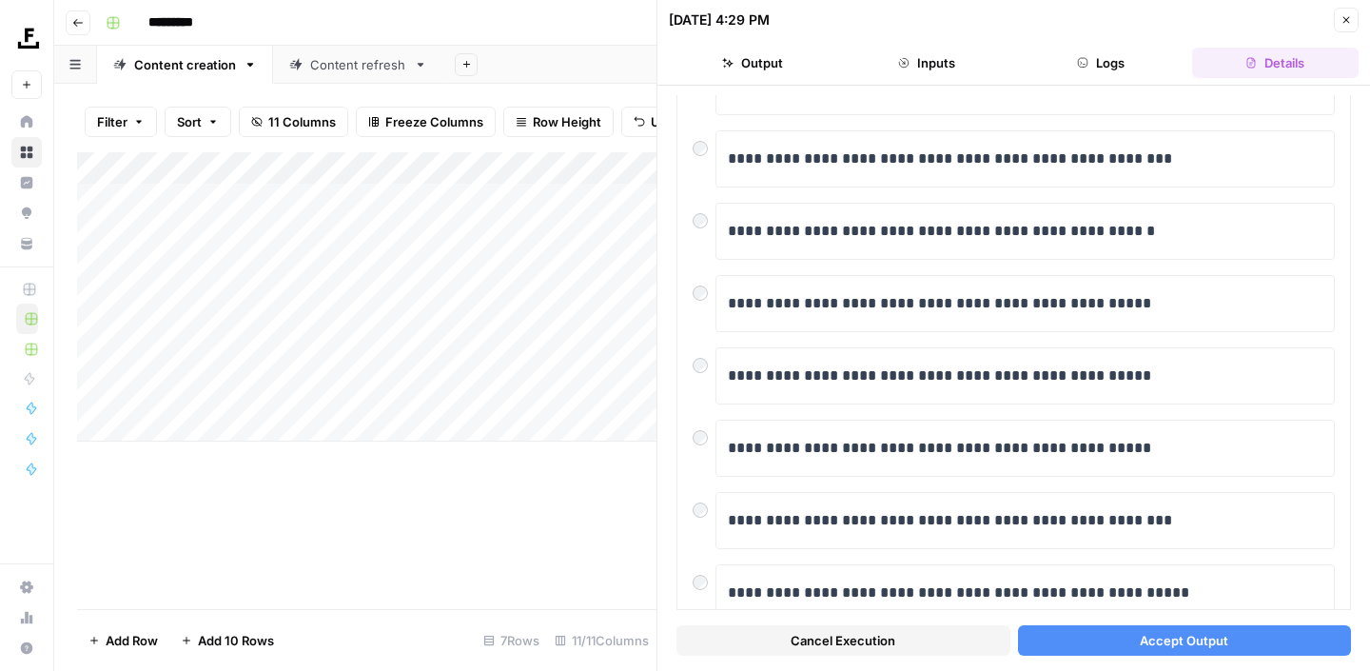
click at [1073, 640] on button "Accept Output" at bounding box center [1185, 640] width 334 height 30
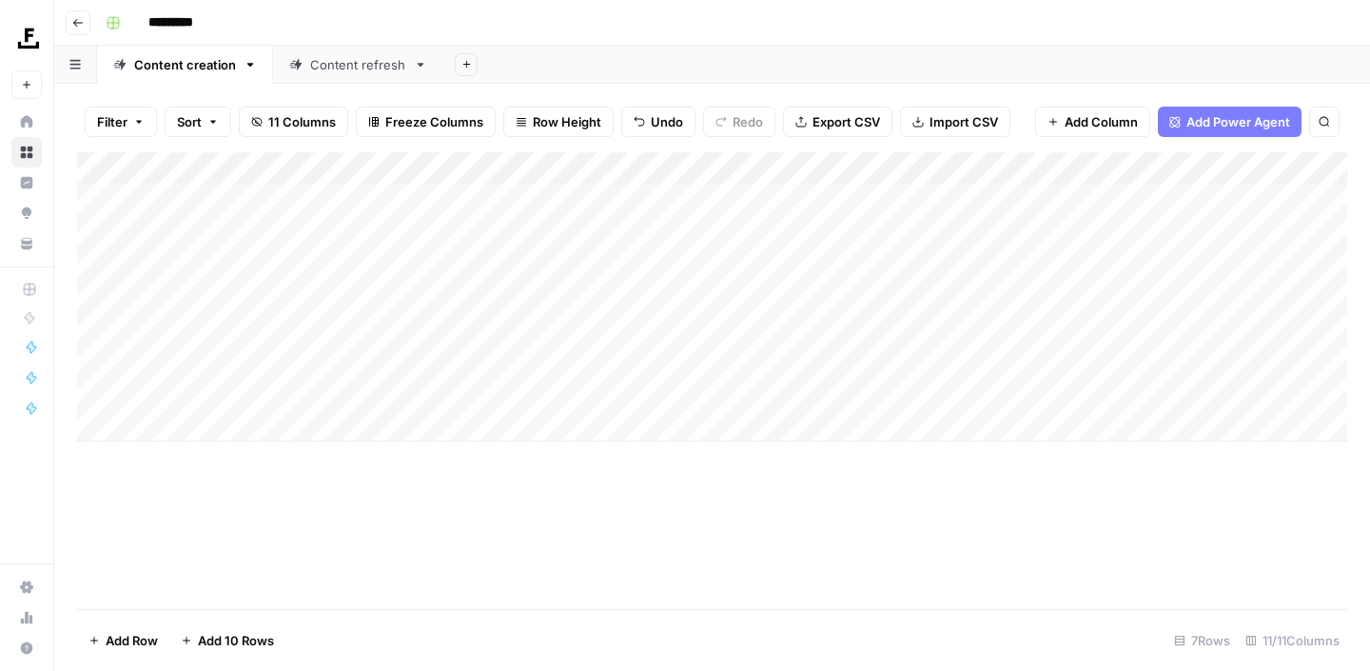
click at [886, 327] on div "Add Column" at bounding box center [712, 296] width 1270 height 289
click at [949, 326] on div "Add Column" at bounding box center [712, 296] width 1270 height 289
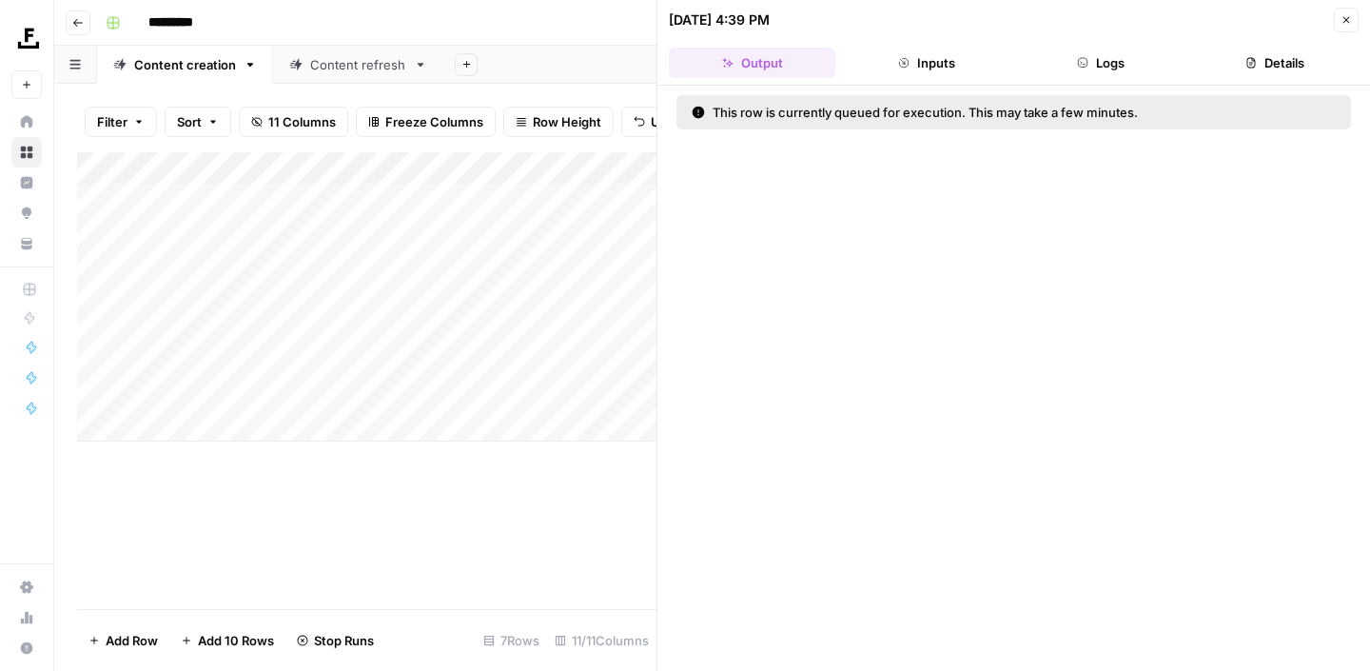
click at [1352, 14] on button "Close" at bounding box center [1346, 20] width 25 height 25
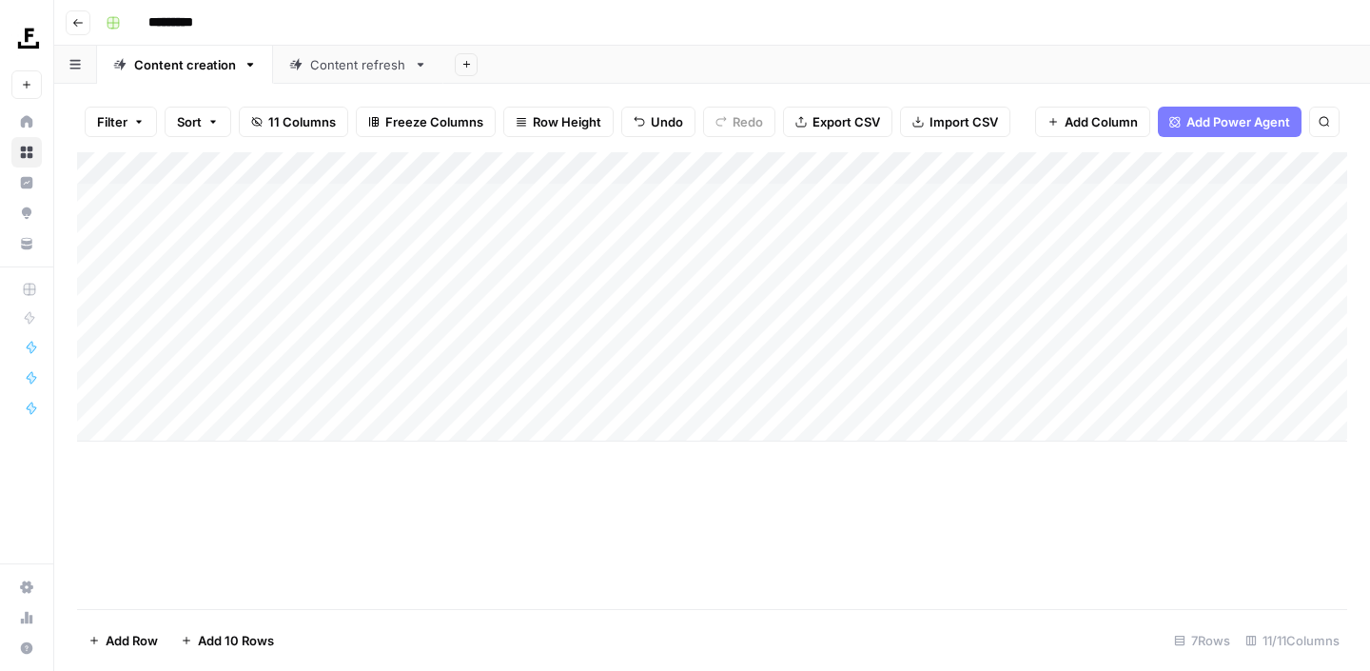
click at [949, 329] on div "Add Column" at bounding box center [712, 296] width 1270 height 289
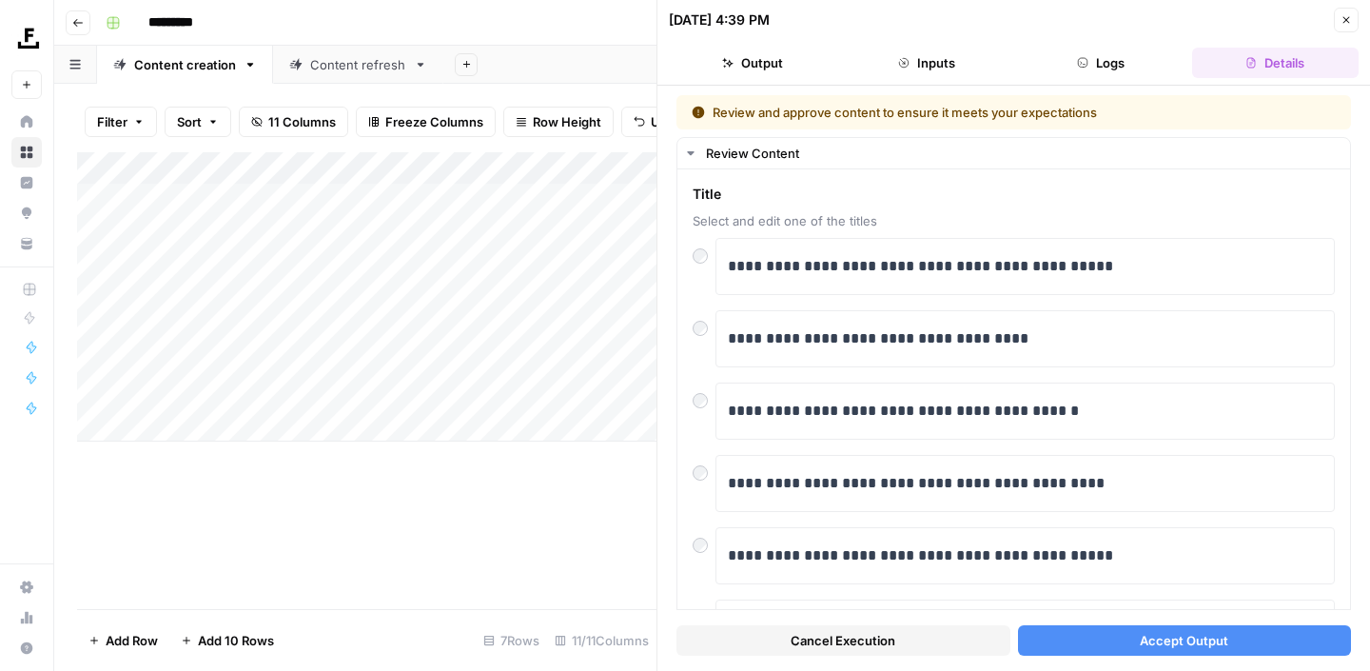
click at [1126, 639] on button "Accept Output" at bounding box center [1185, 640] width 334 height 30
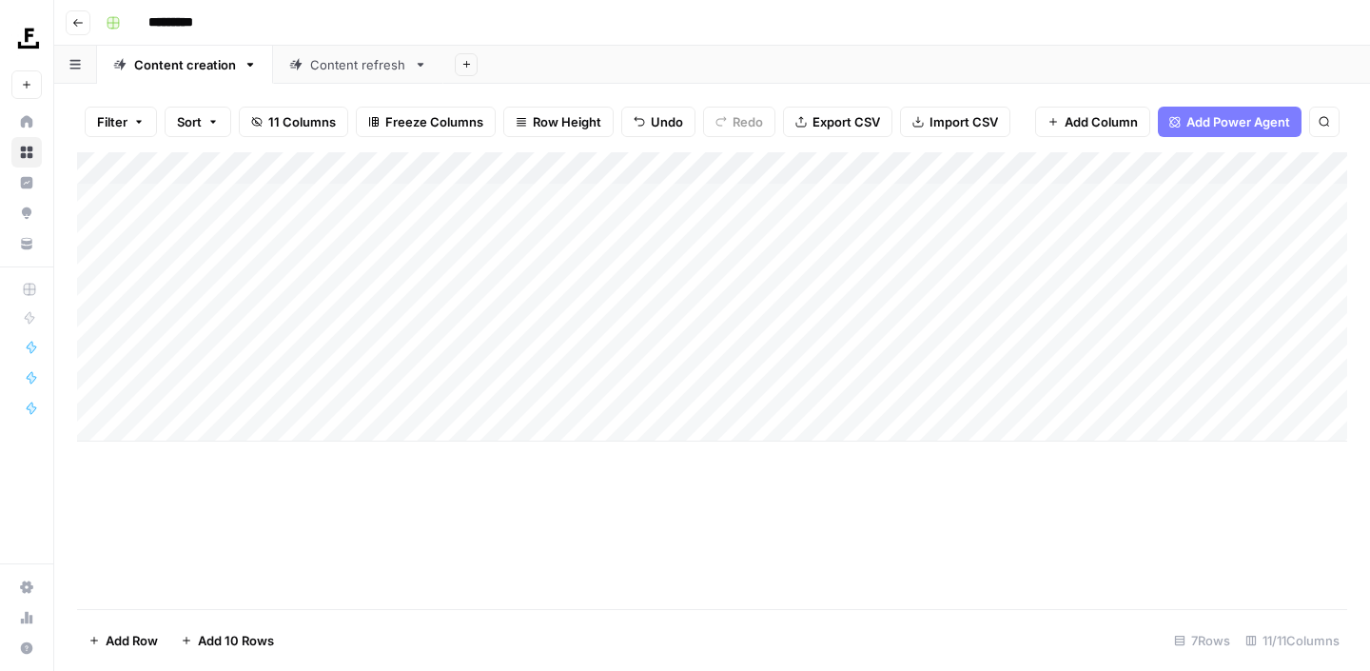
click at [968, 358] on div "Add Column" at bounding box center [712, 296] width 1270 height 289
click at [935, 355] on div "Add Column" at bounding box center [712, 296] width 1270 height 289
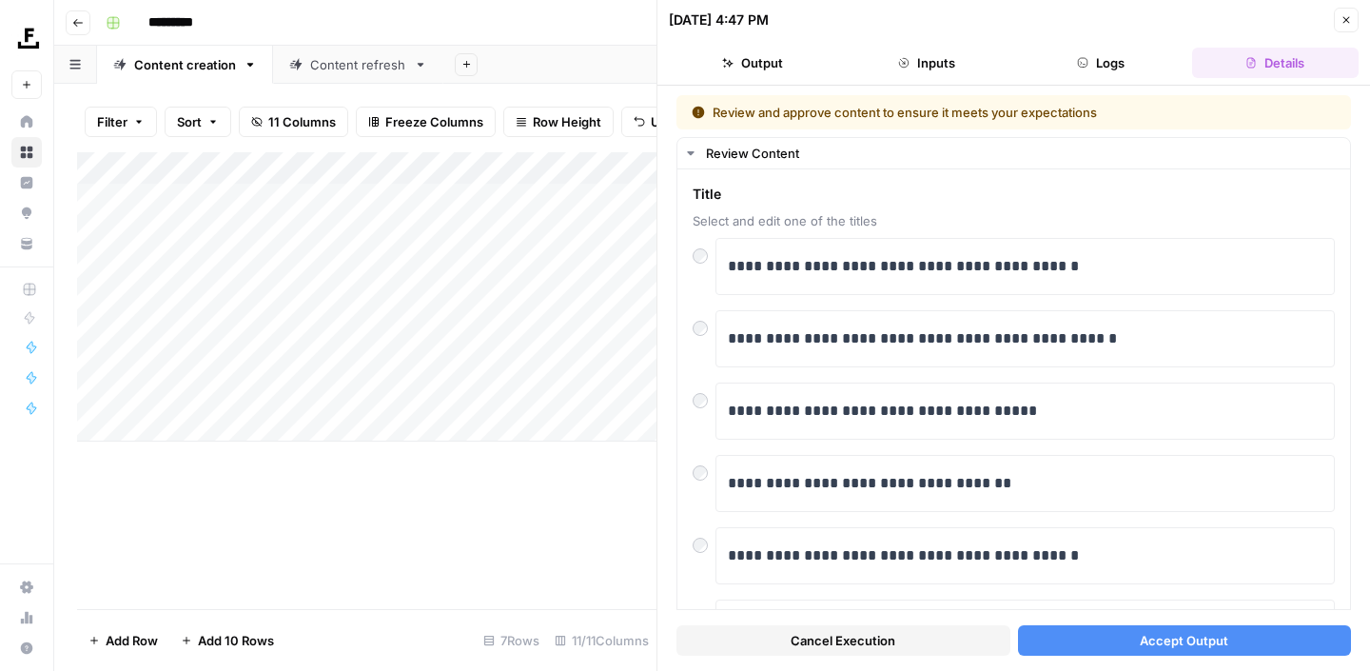
click at [1066, 638] on button "Accept Output" at bounding box center [1185, 640] width 334 height 30
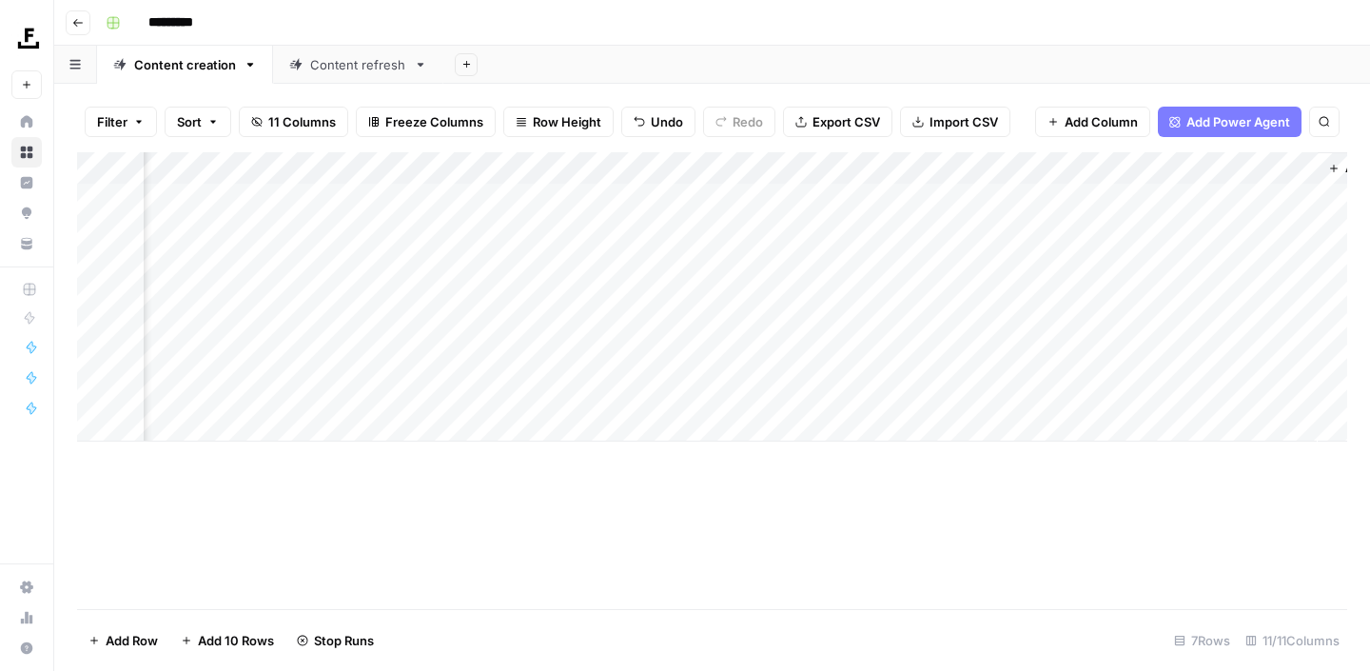
scroll to position [0, 814]
click at [73, 26] on icon "button" at bounding box center [77, 22] width 11 height 11
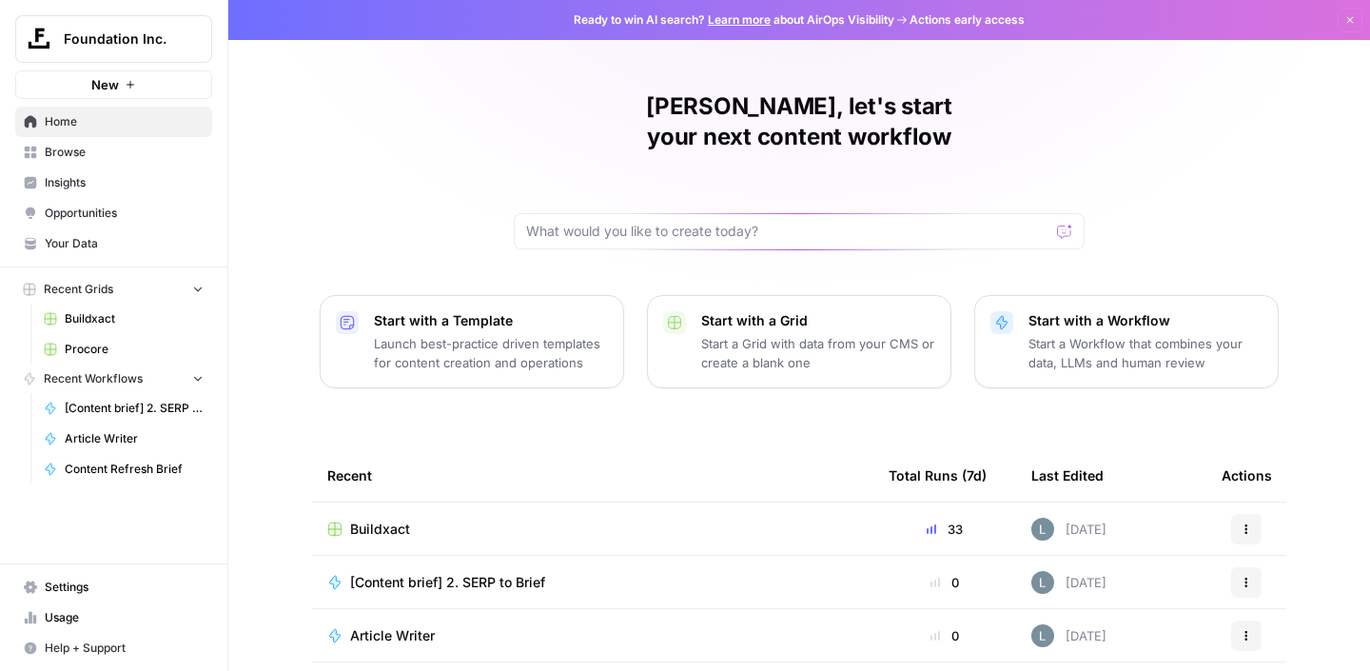
scroll to position [205, 0]
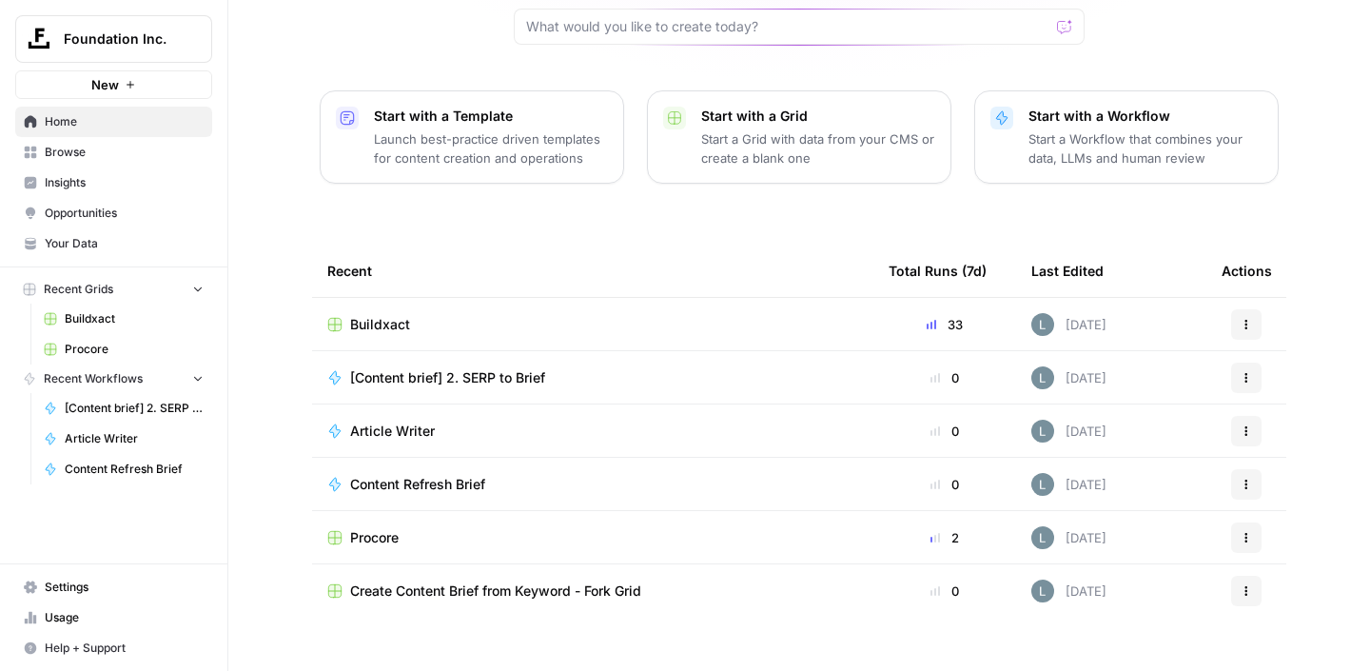
click at [416, 528] on div "Procore" at bounding box center [592, 537] width 531 height 19
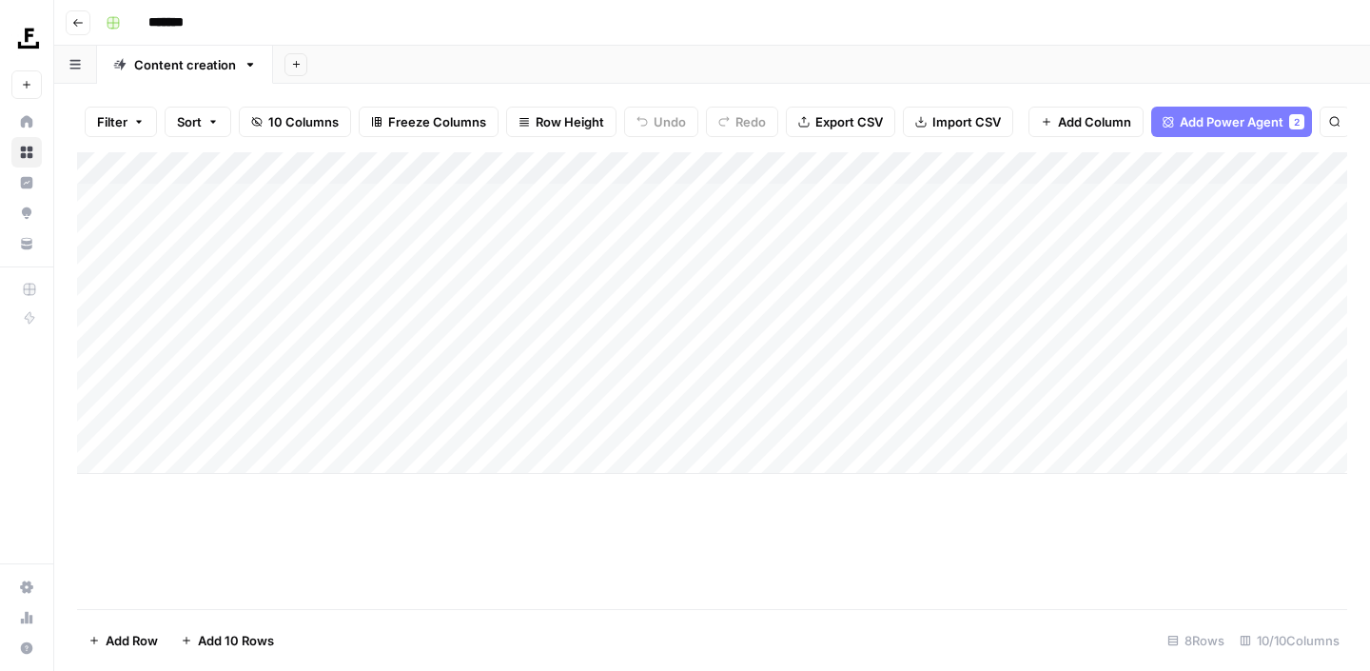
click at [99, 395] on div "Add Column" at bounding box center [712, 313] width 1270 height 322
click at [144, 641] on span "Delete 1 Row" at bounding box center [126, 640] width 76 height 19
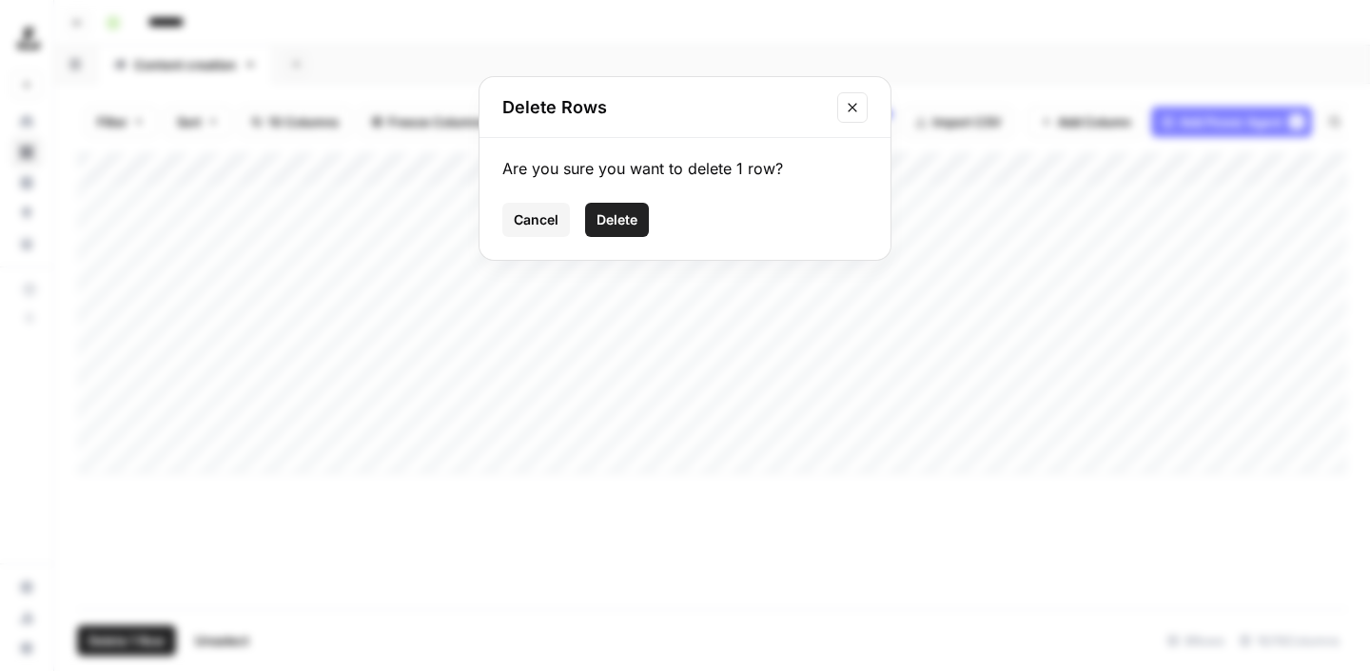
click at [616, 212] on span "Delete" at bounding box center [617, 219] width 41 height 19
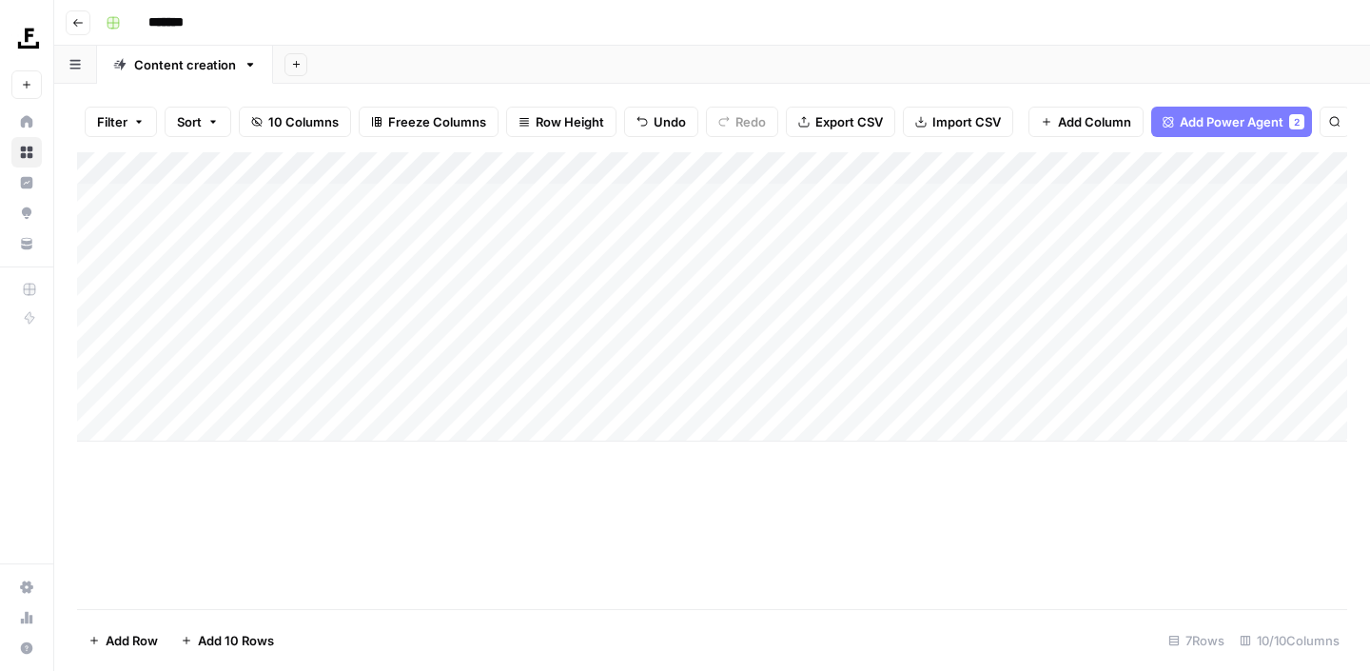
click at [97, 201] on div "Add Column" at bounding box center [712, 296] width 1270 height 289
click at [137, 628] on button "Delete 1 Row" at bounding box center [126, 640] width 99 height 30
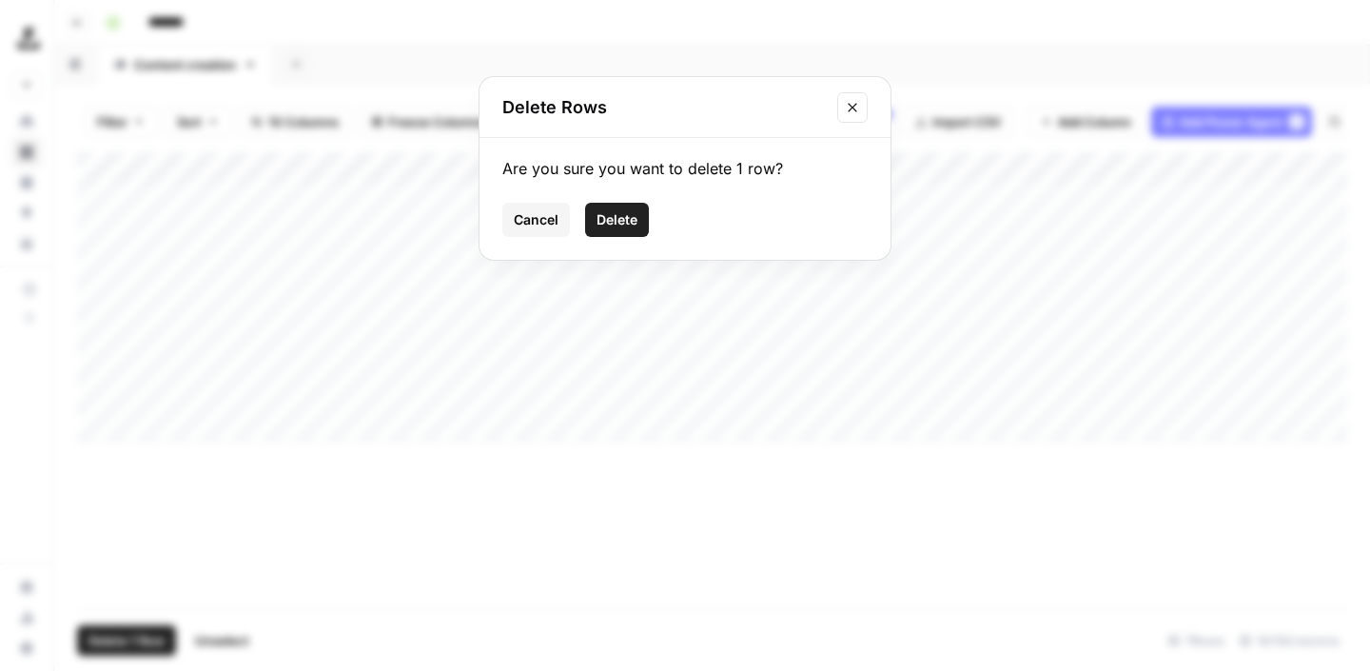
click at [633, 230] on button "Delete" at bounding box center [617, 220] width 64 height 34
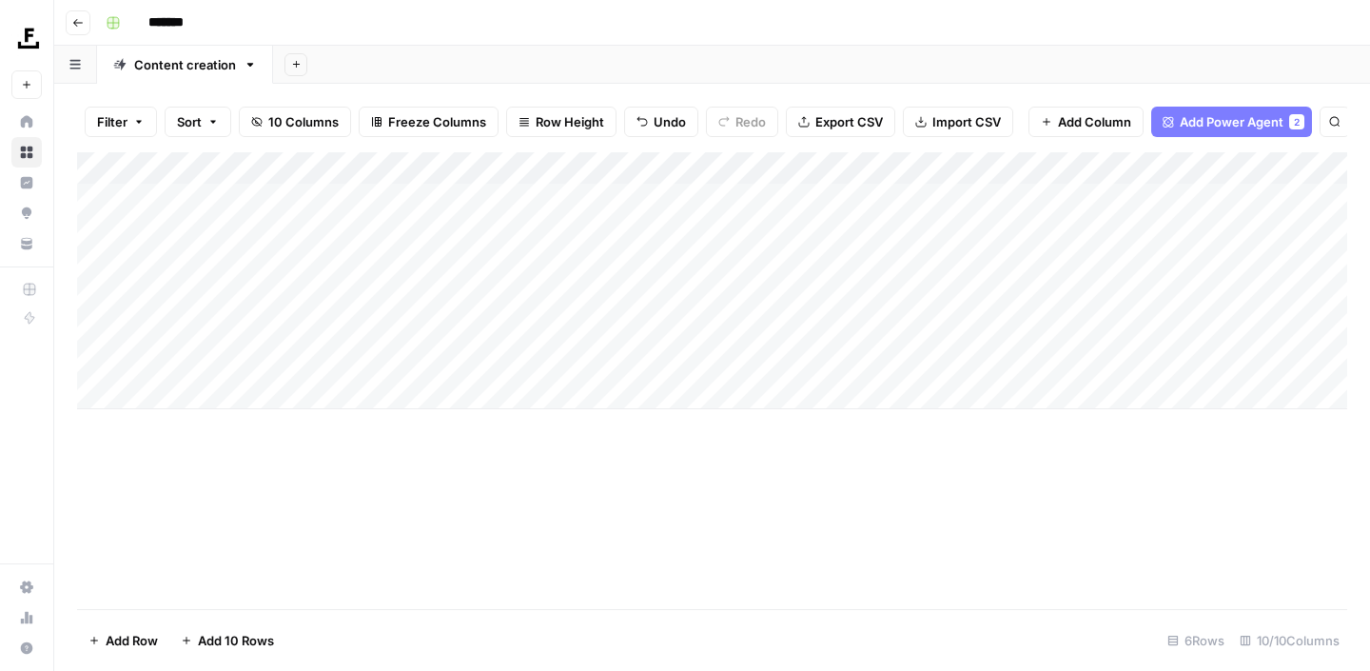
click at [900, 363] on div "Add Column" at bounding box center [712, 280] width 1270 height 257
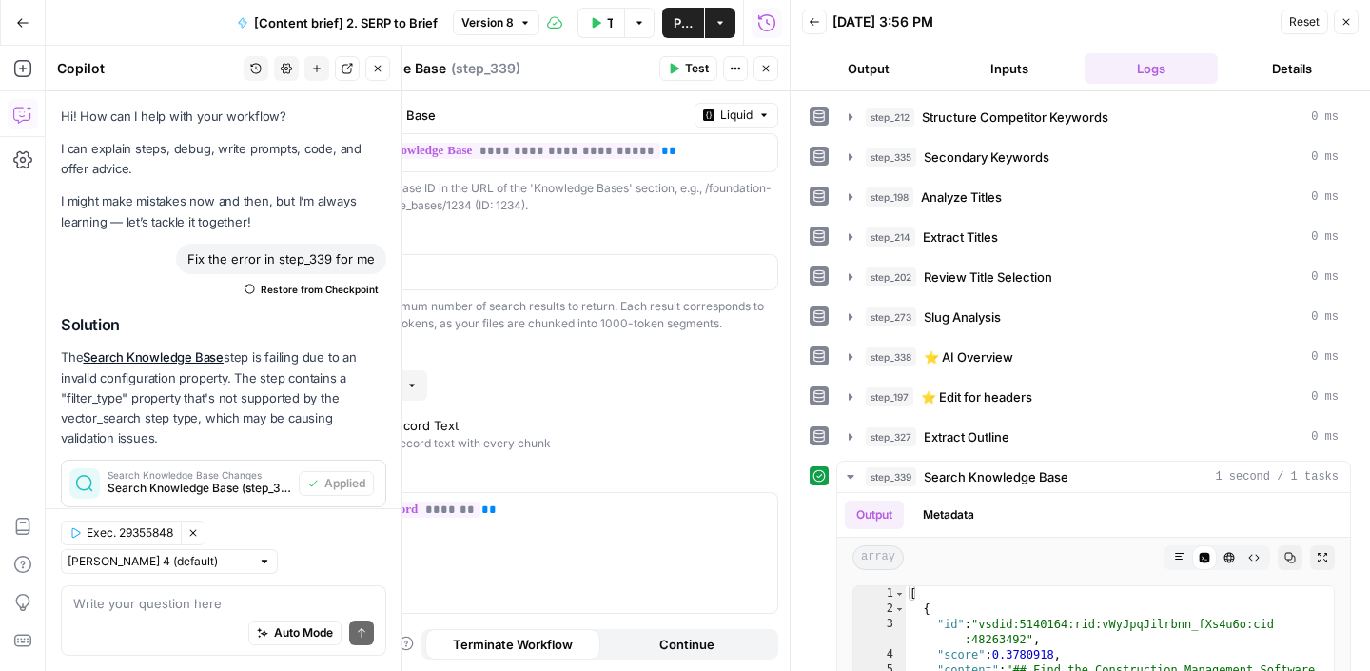
scroll to position [16, 0]
